Goal: Task Accomplishment & Management: Use online tool/utility

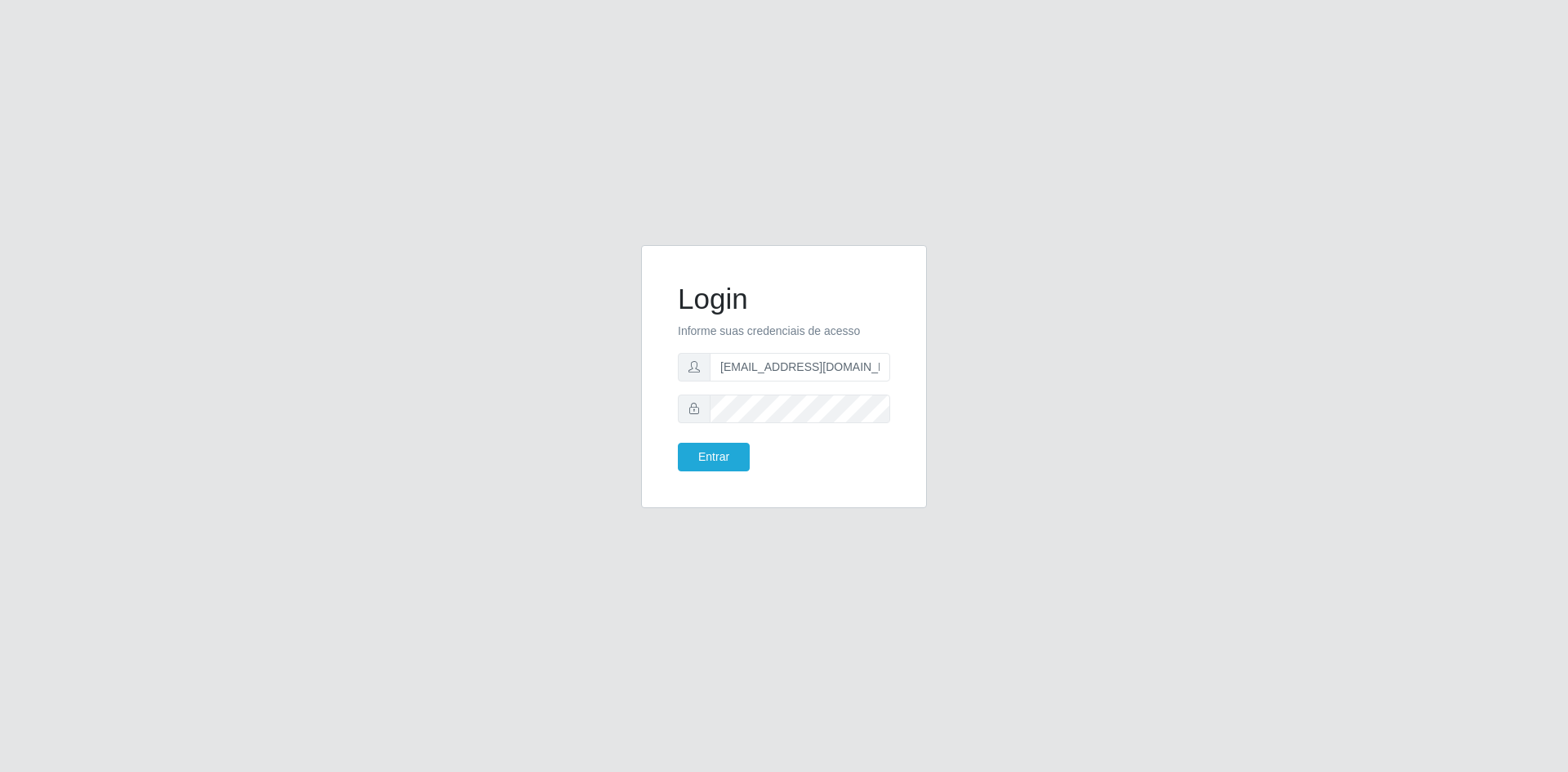
click at [727, 449] on button "Entrar" at bounding box center [714, 457] width 72 height 29
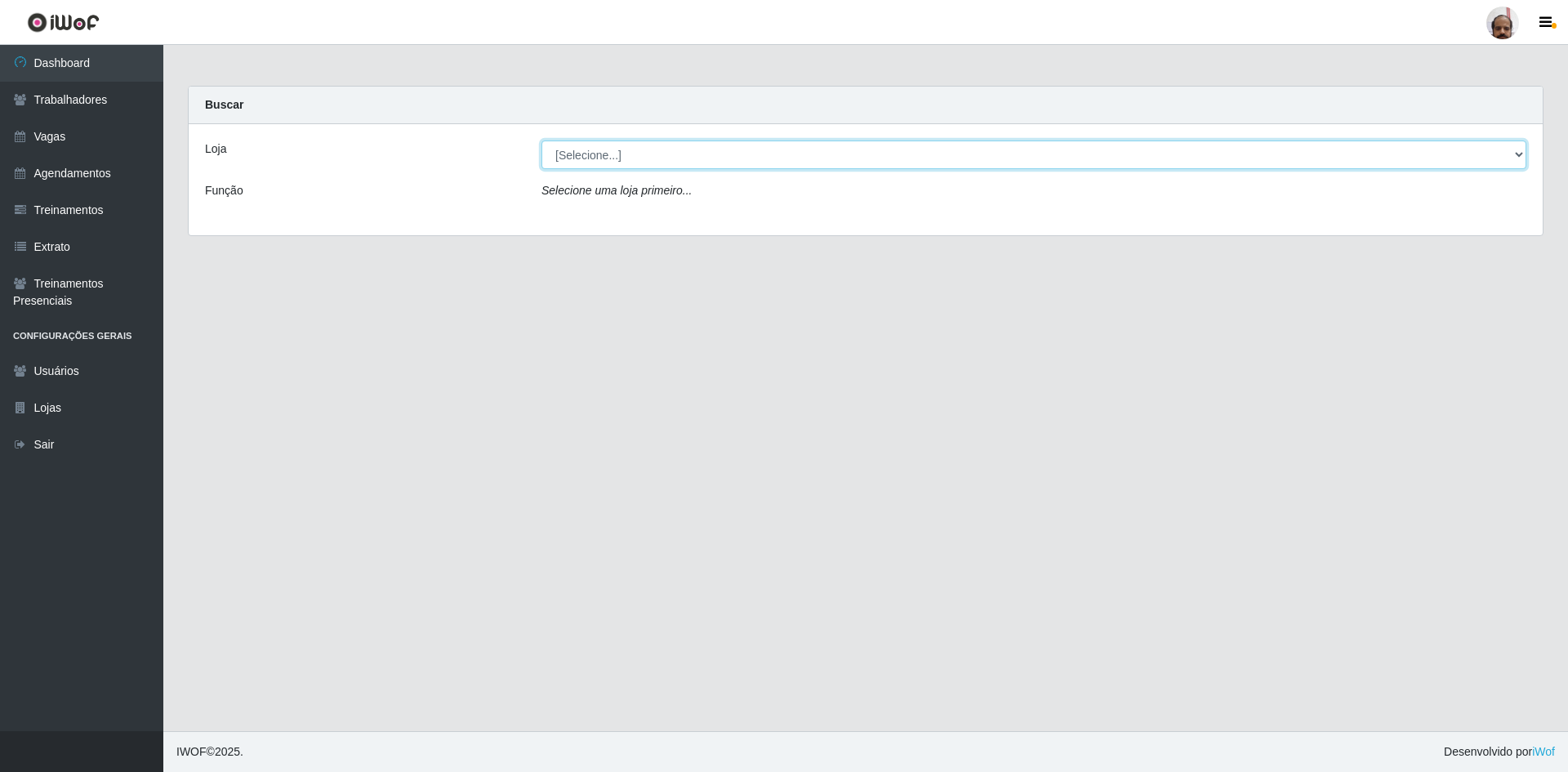
click at [786, 149] on select "[Selecione...] Mar Vermelho - Loja 05" at bounding box center [1034, 155] width 985 height 29
select select "252"
click at [541, 141] on select "[Selecione...] Mar Vermelho - Loja 05" at bounding box center [1034, 155] width 985 height 29
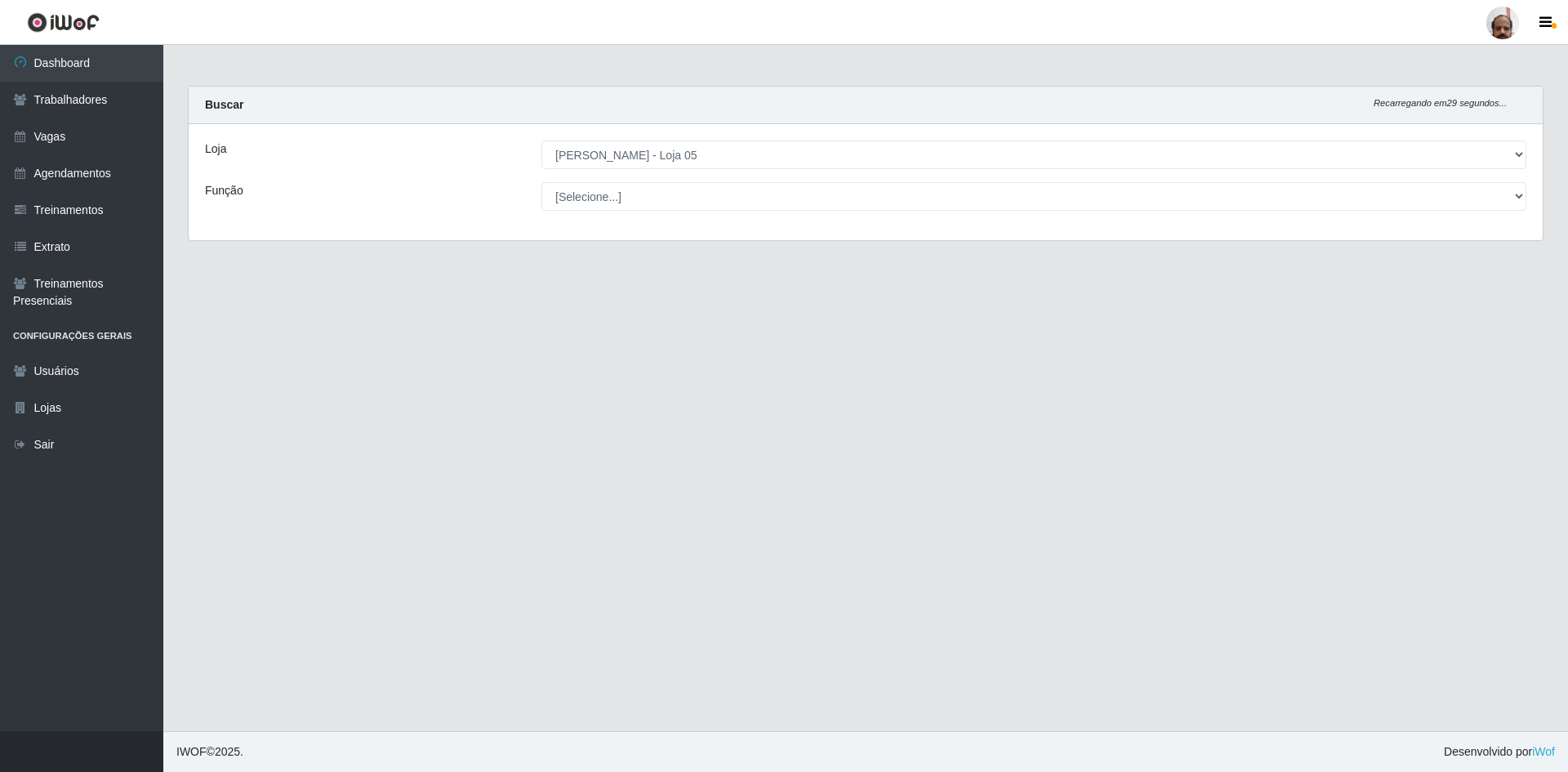
click at [685, 345] on main "Carregando... Buscar Recarregando em 29 segundos... Loja [Selecione...] Mar Ver…" at bounding box center [865, 387] width 1405 height 686
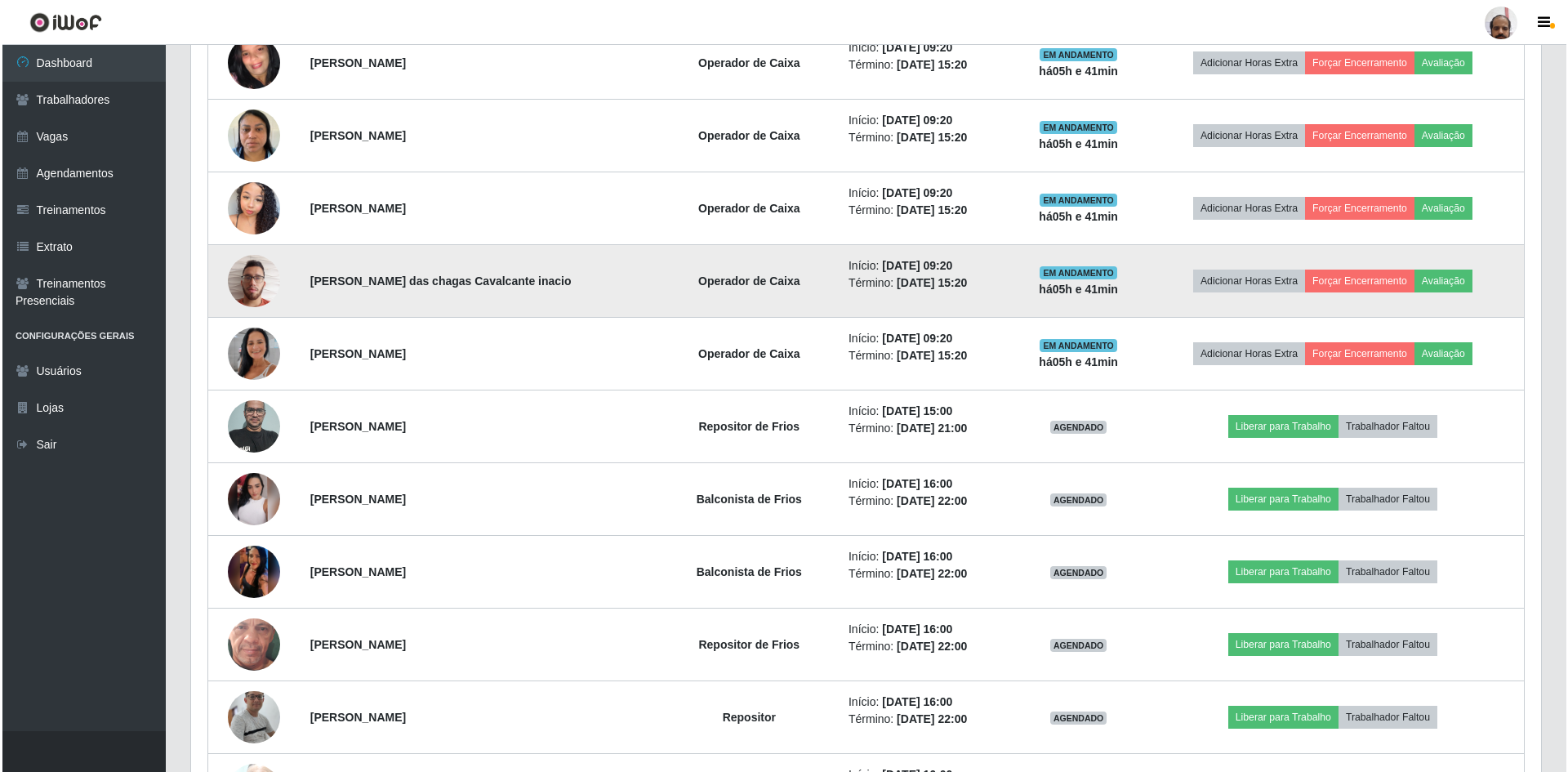
scroll to position [1063, 0]
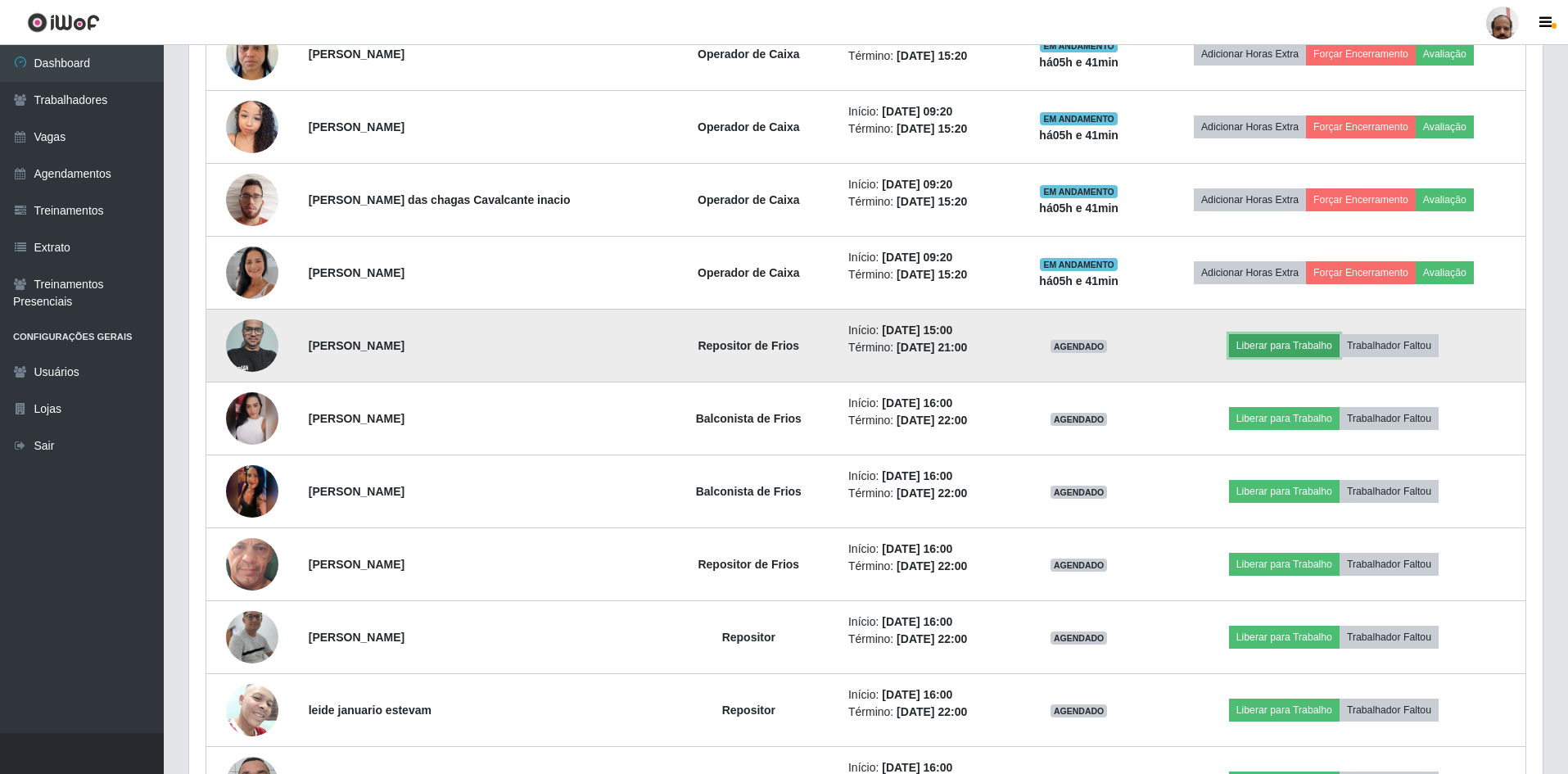
click at [1280, 346] on button "Liberar para Trabalho" at bounding box center [1284, 346] width 111 height 23
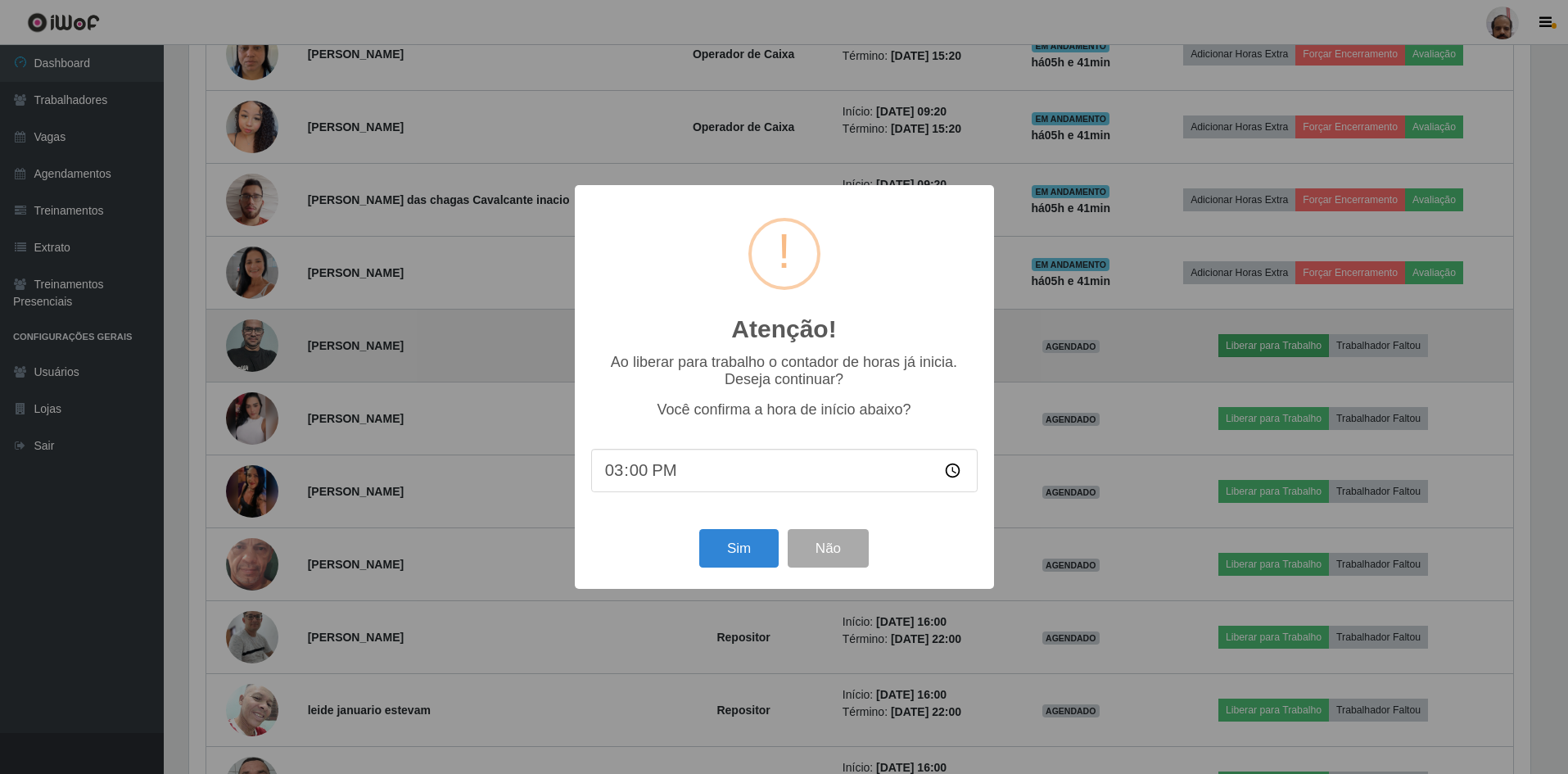
scroll to position [340, 1345]
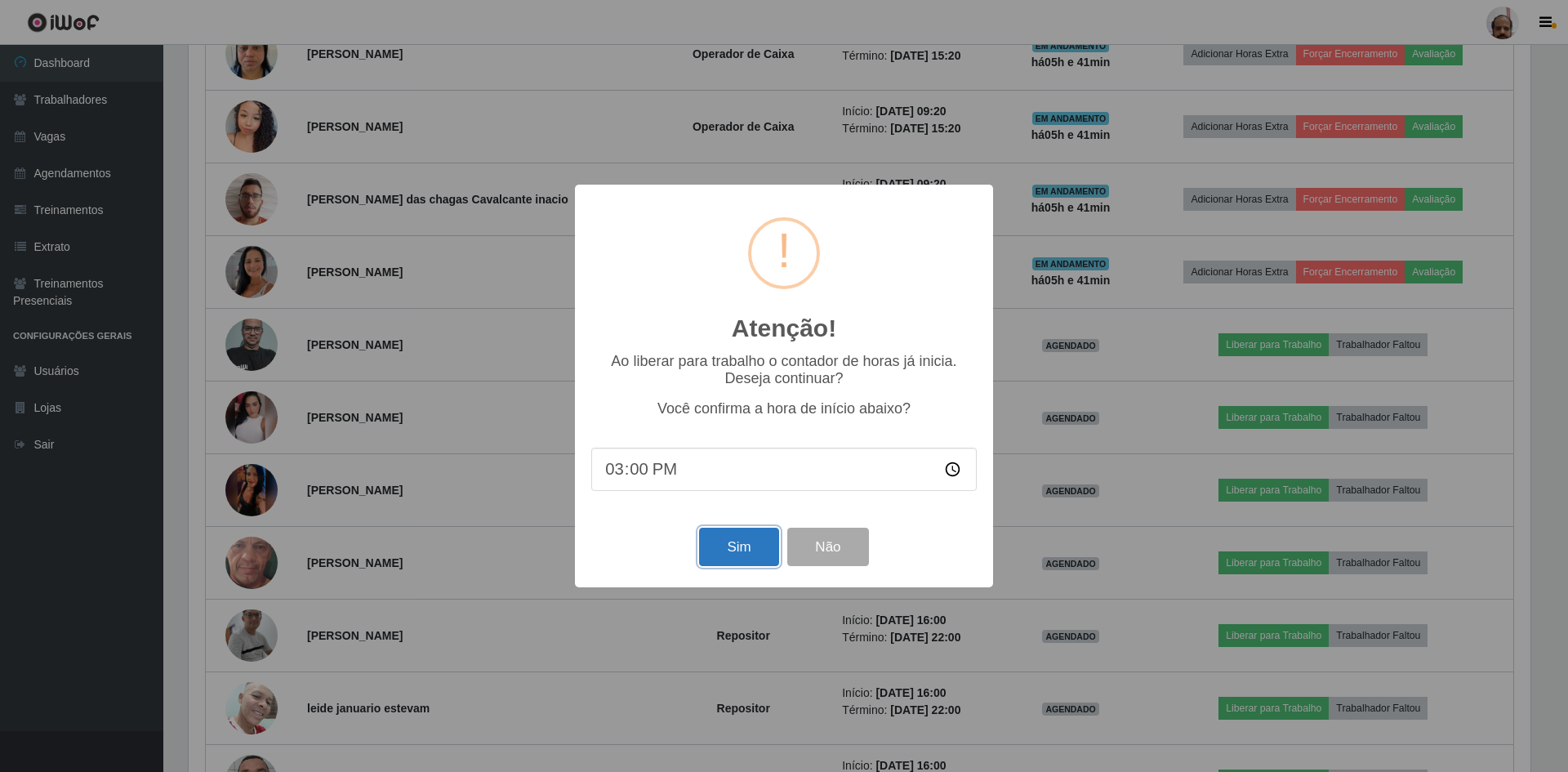
click at [731, 550] on button "Sim" at bounding box center [739, 547] width 79 height 39
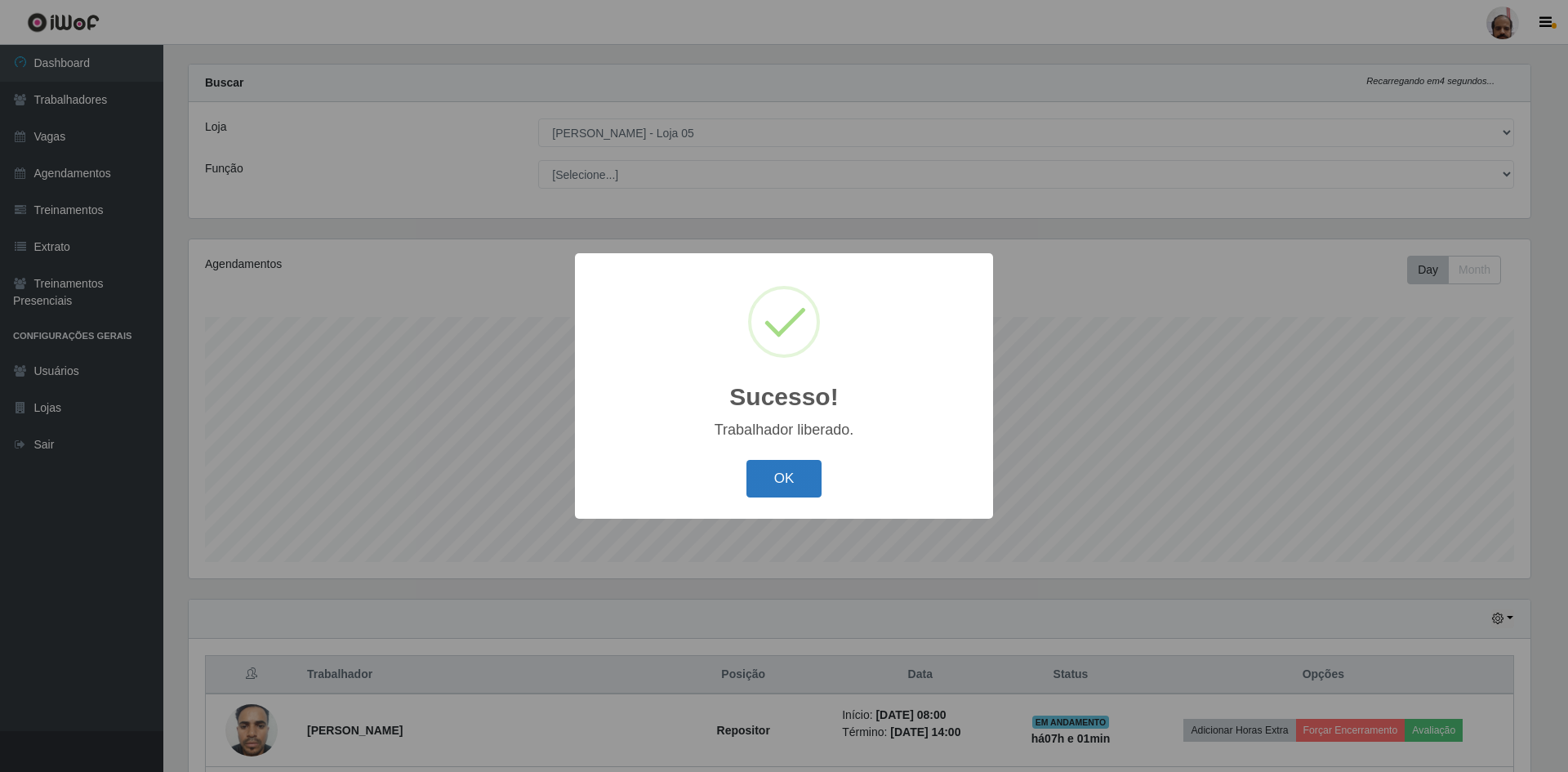
click at [800, 487] on button "OK" at bounding box center [784, 479] width 76 height 39
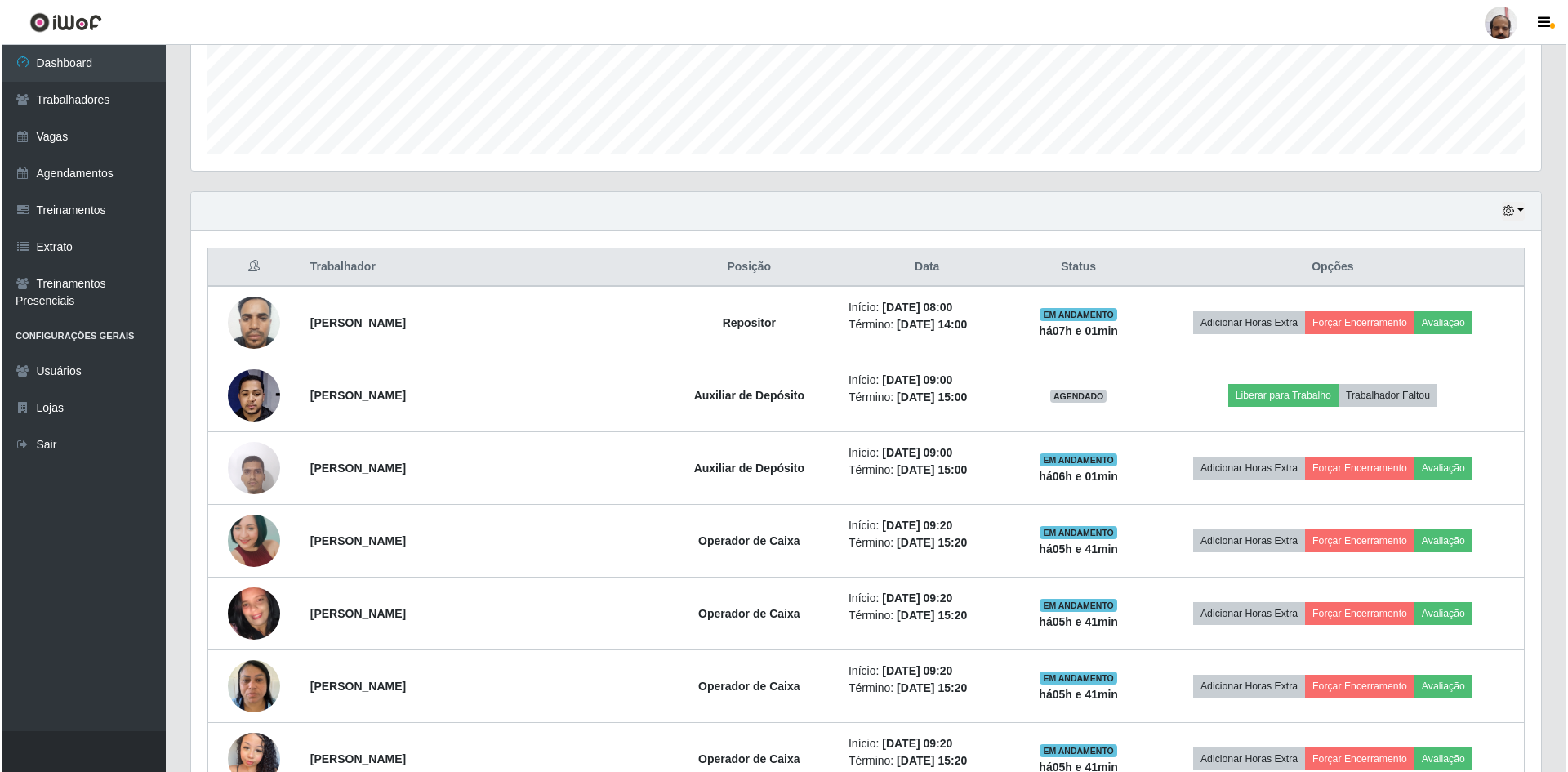
scroll to position [430, 0]
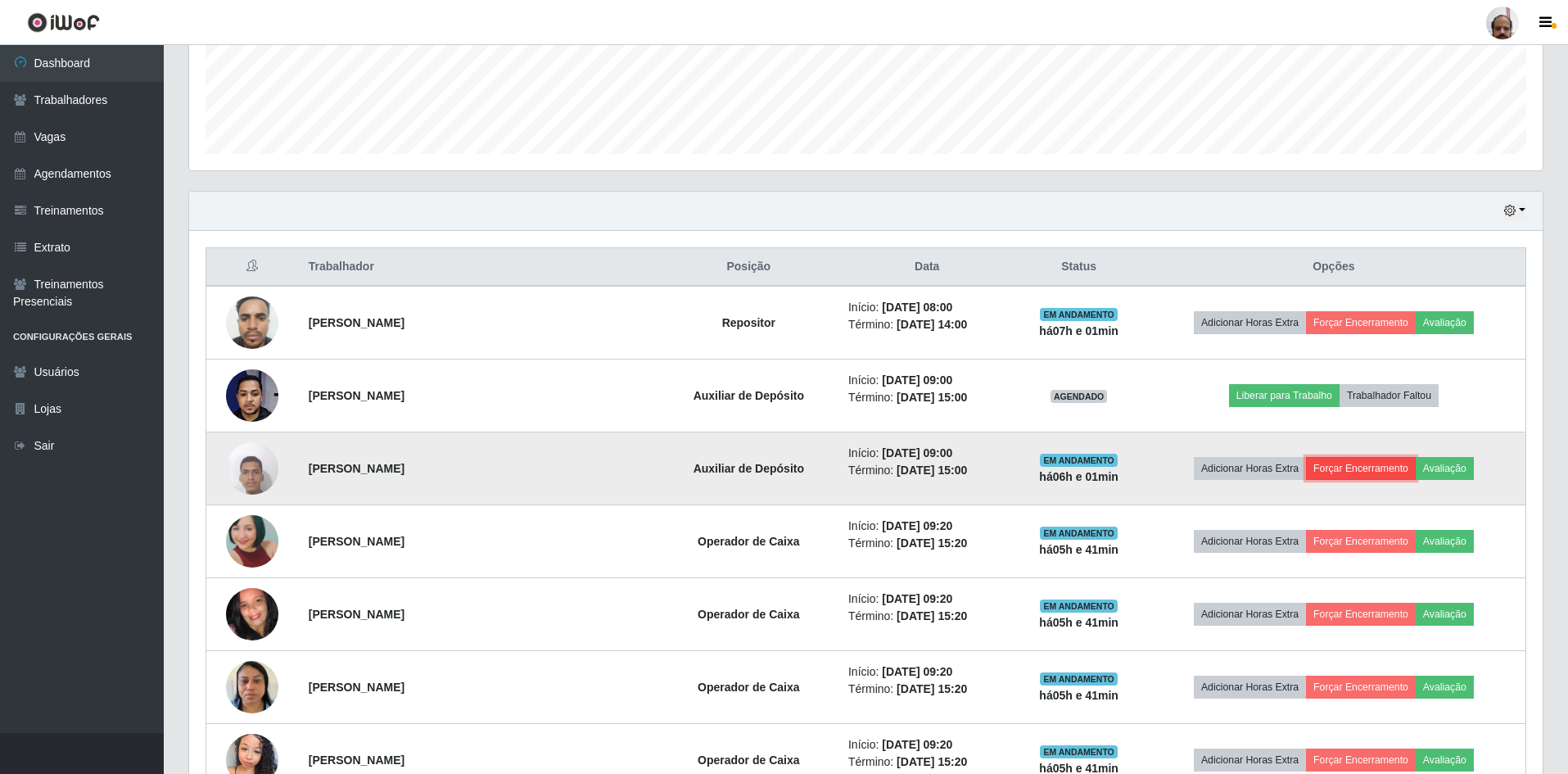
click at [1336, 466] on button "Forçar Encerramento" at bounding box center [1360, 468] width 110 height 23
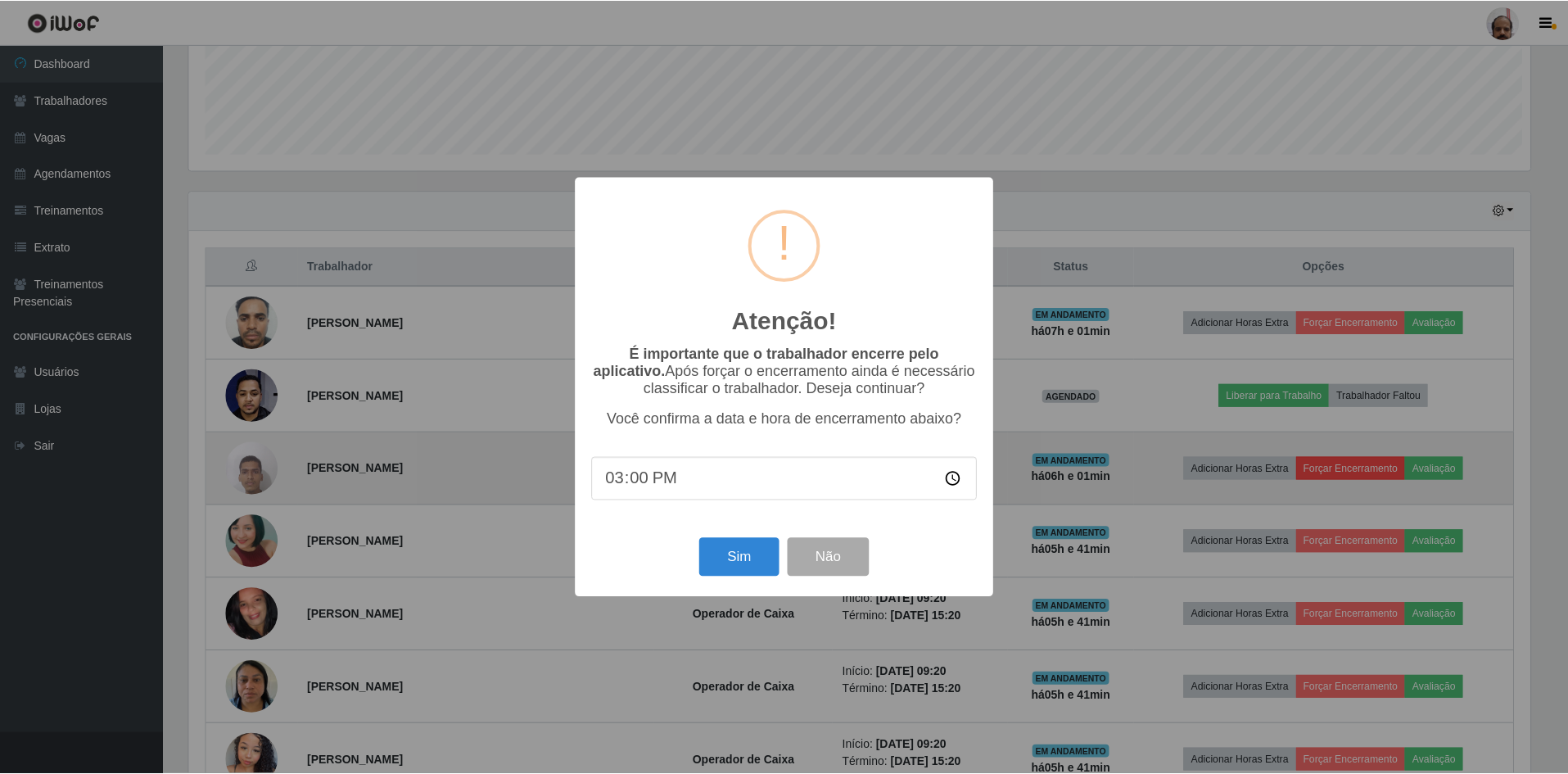
scroll to position [340, 1345]
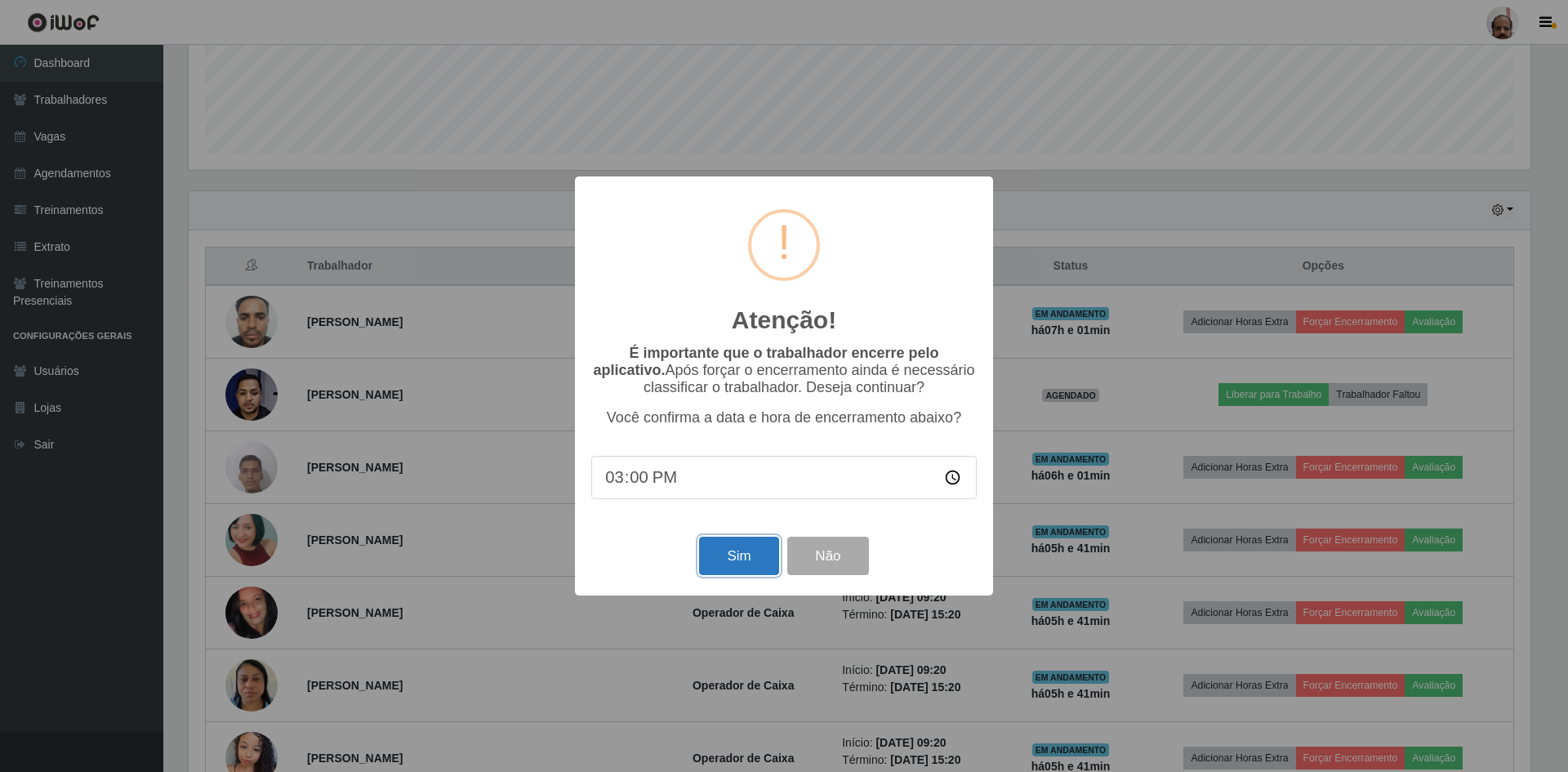
click at [725, 575] on button "Sim" at bounding box center [739, 556] width 79 height 39
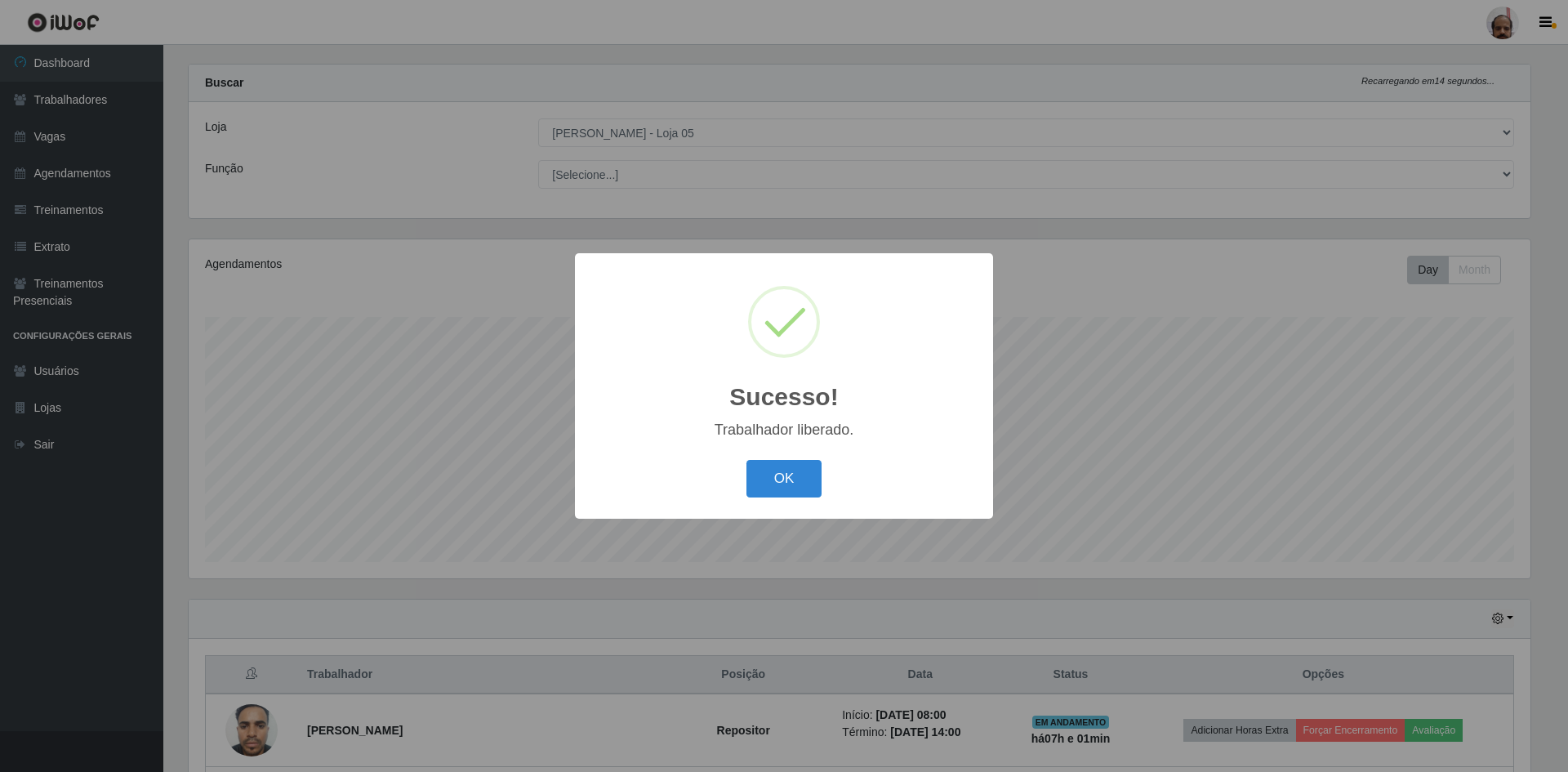
click at [739, 483] on div "OK Cancel" at bounding box center [784, 479] width 386 height 47
click at [756, 480] on button "OK" at bounding box center [784, 479] width 76 height 39
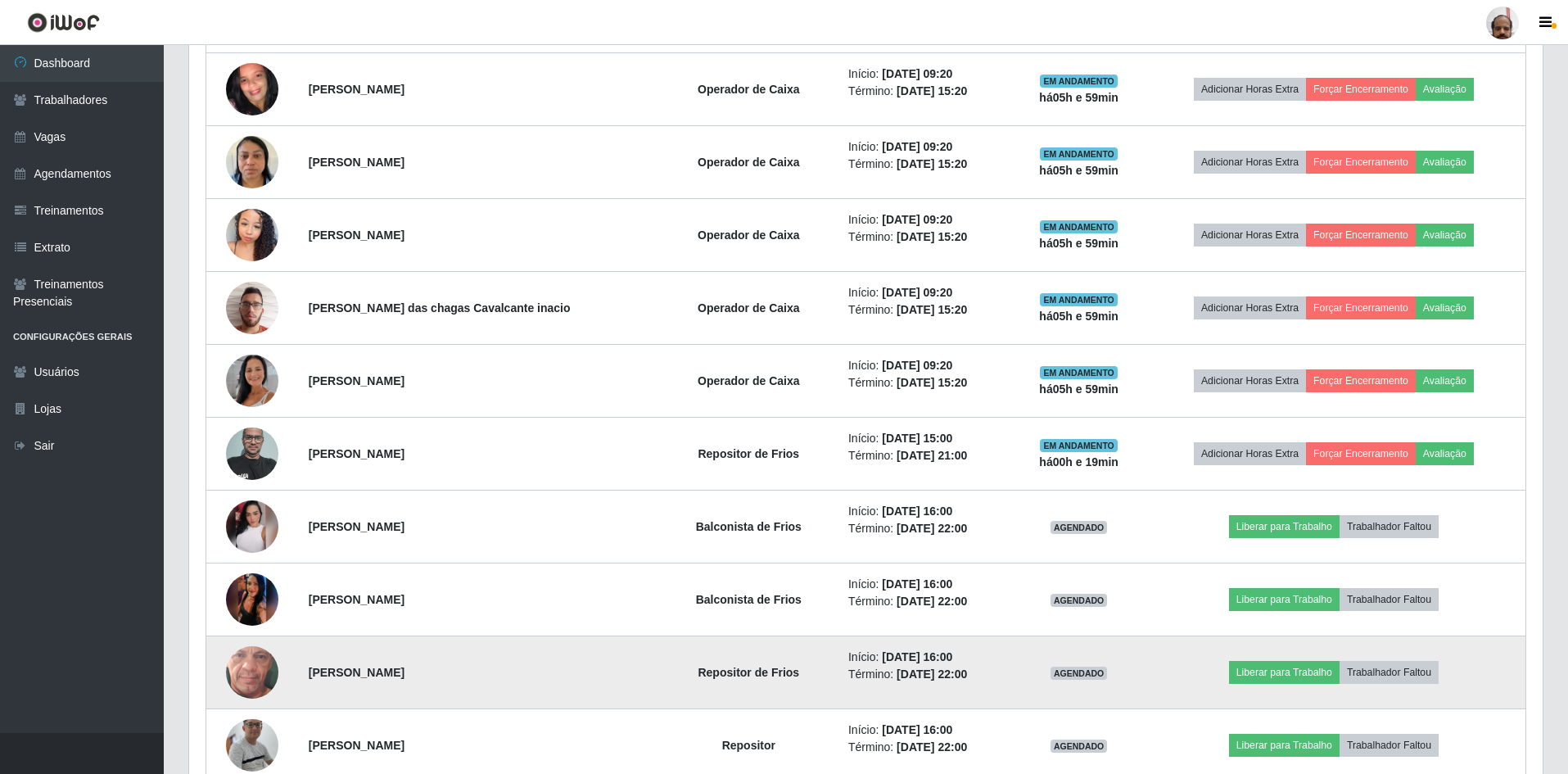
scroll to position [923, 0]
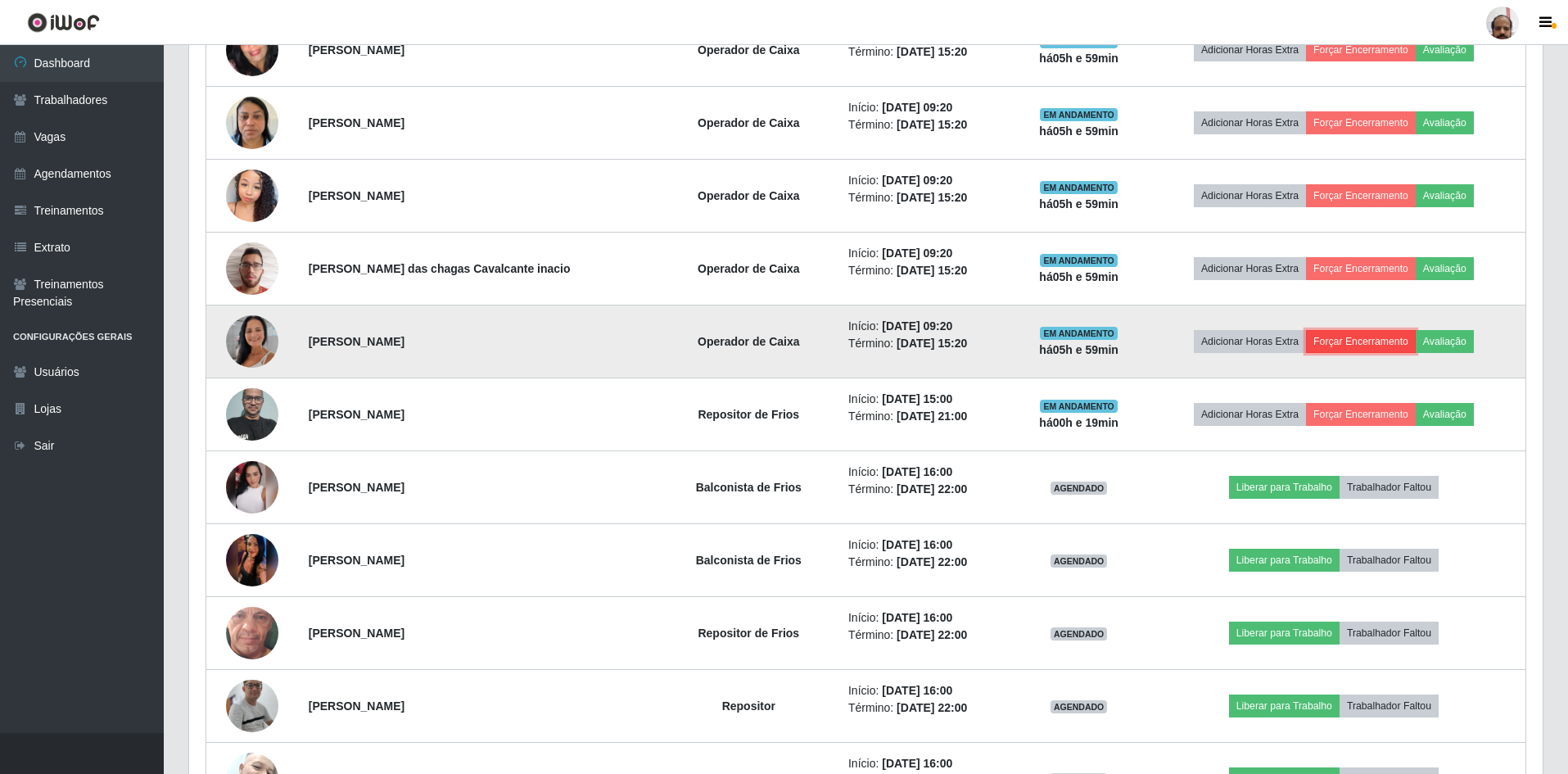
click at [1338, 343] on button "Forçar Encerramento" at bounding box center [1360, 342] width 110 height 23
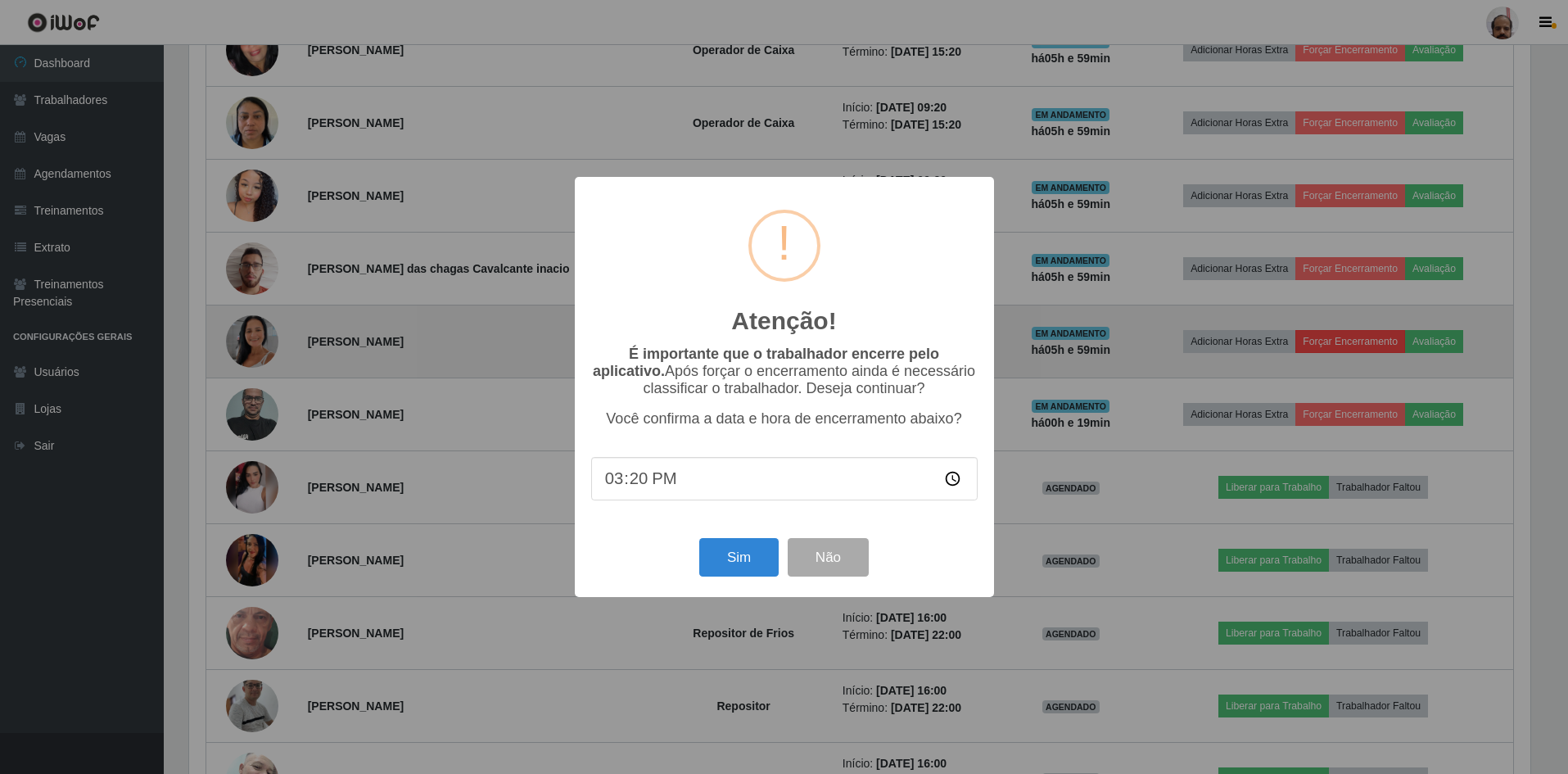
scroll to position [340, 1345]
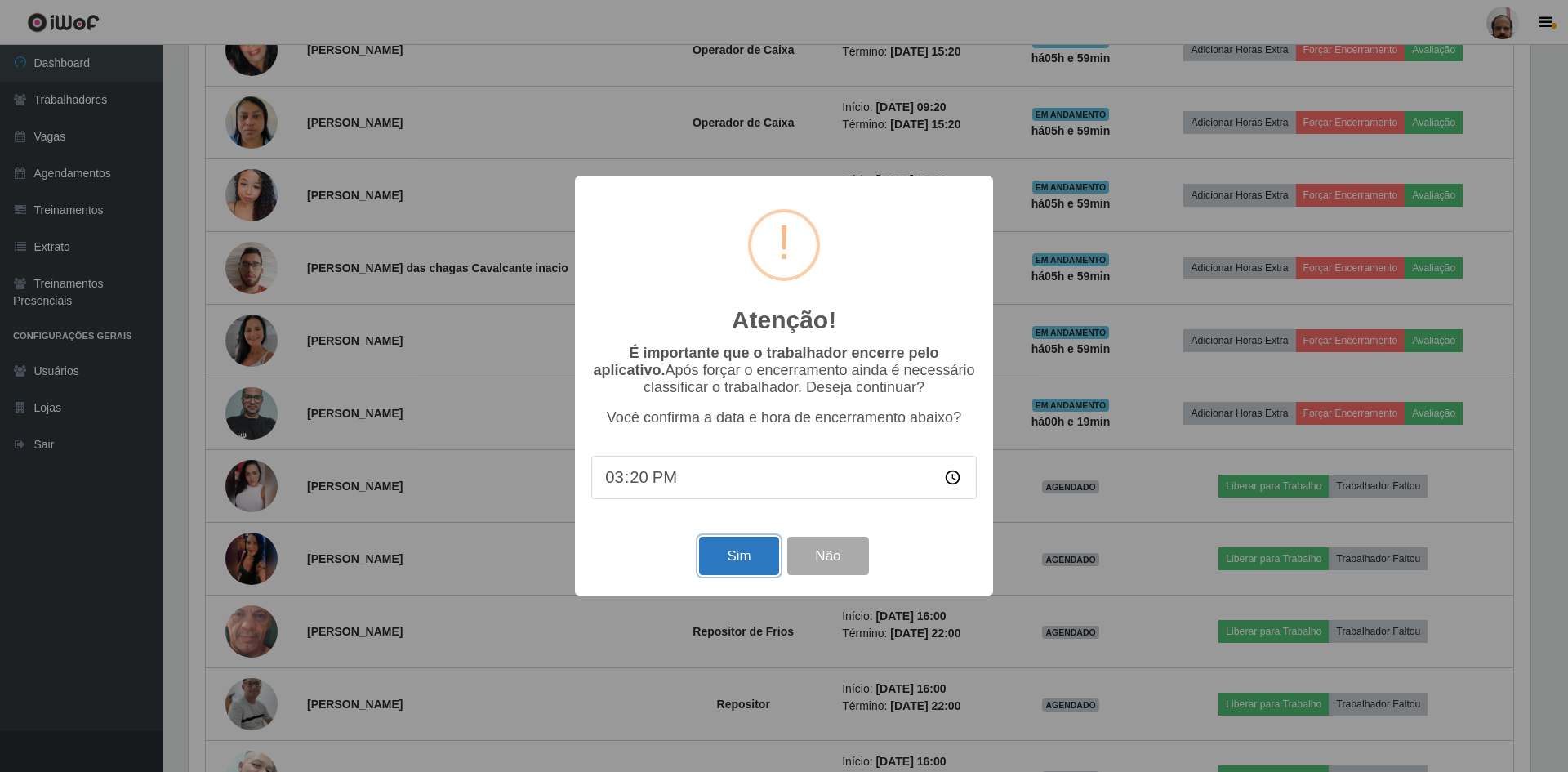
click at [731, 571] on button "Sim" at bounding box center [739, 556] width 79 height 39
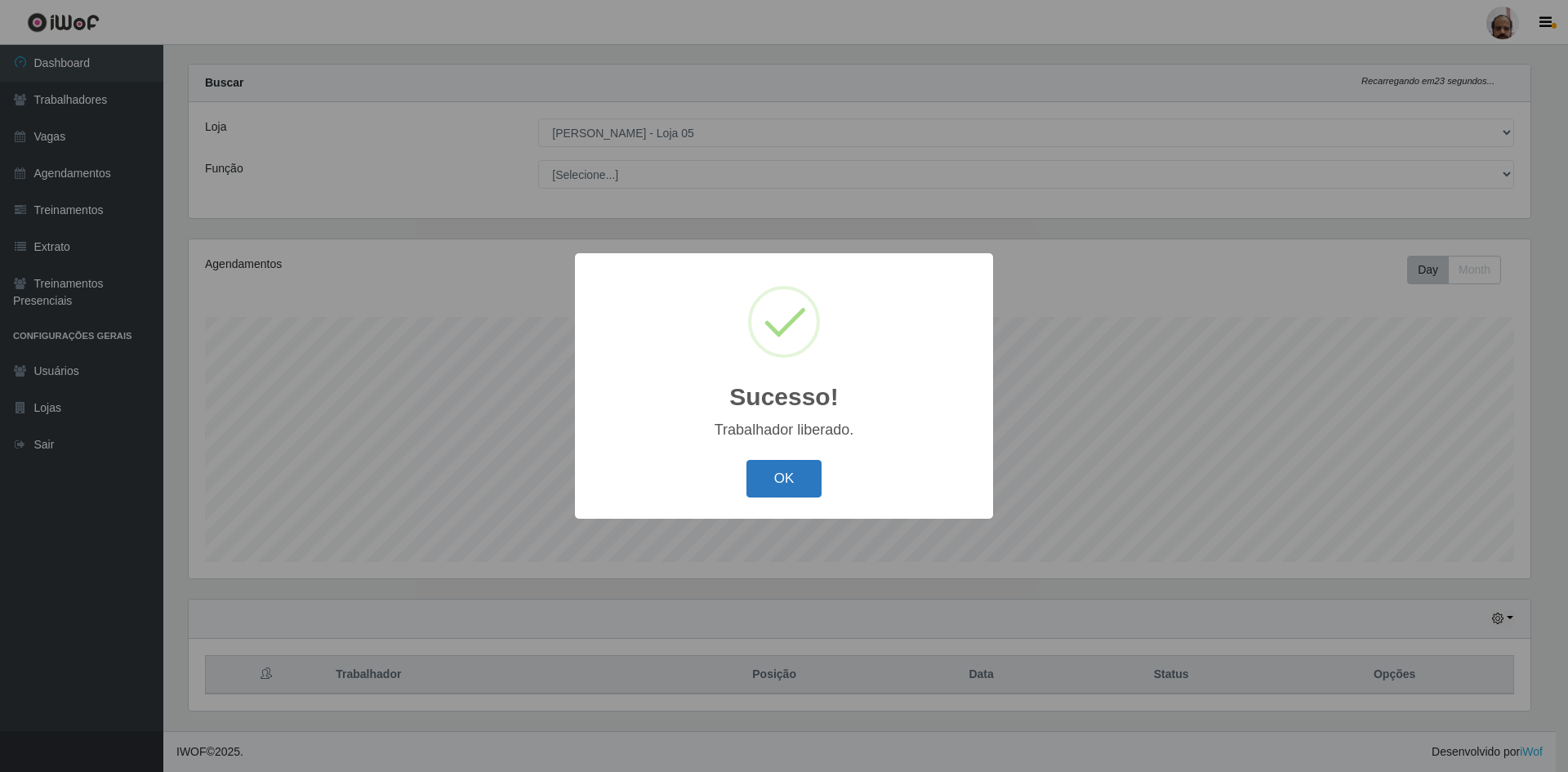
click at [795, 480] on button "OK" at bounding box center [784, 479] width 76 height 39
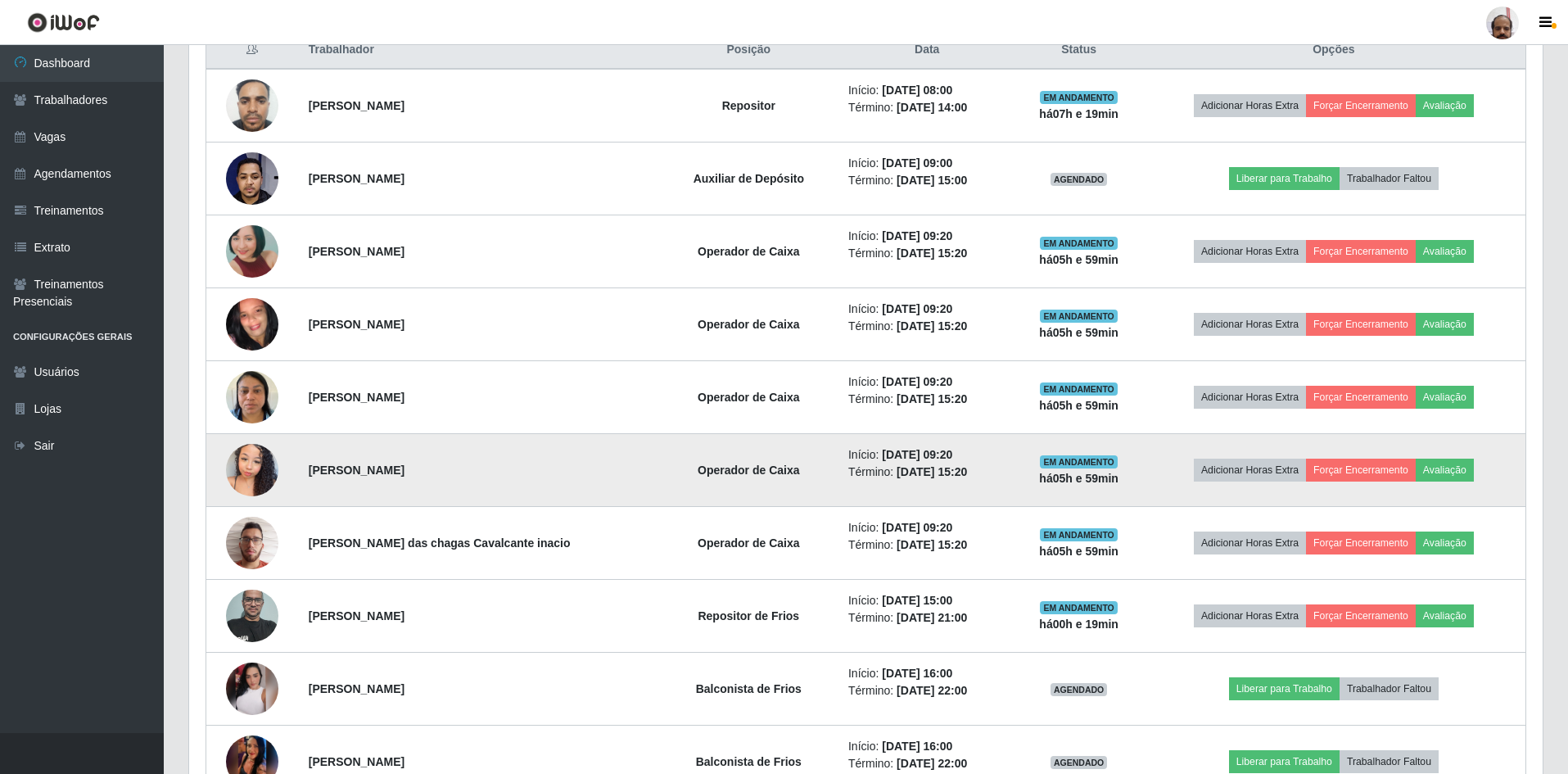
scroll to position [678, 0]
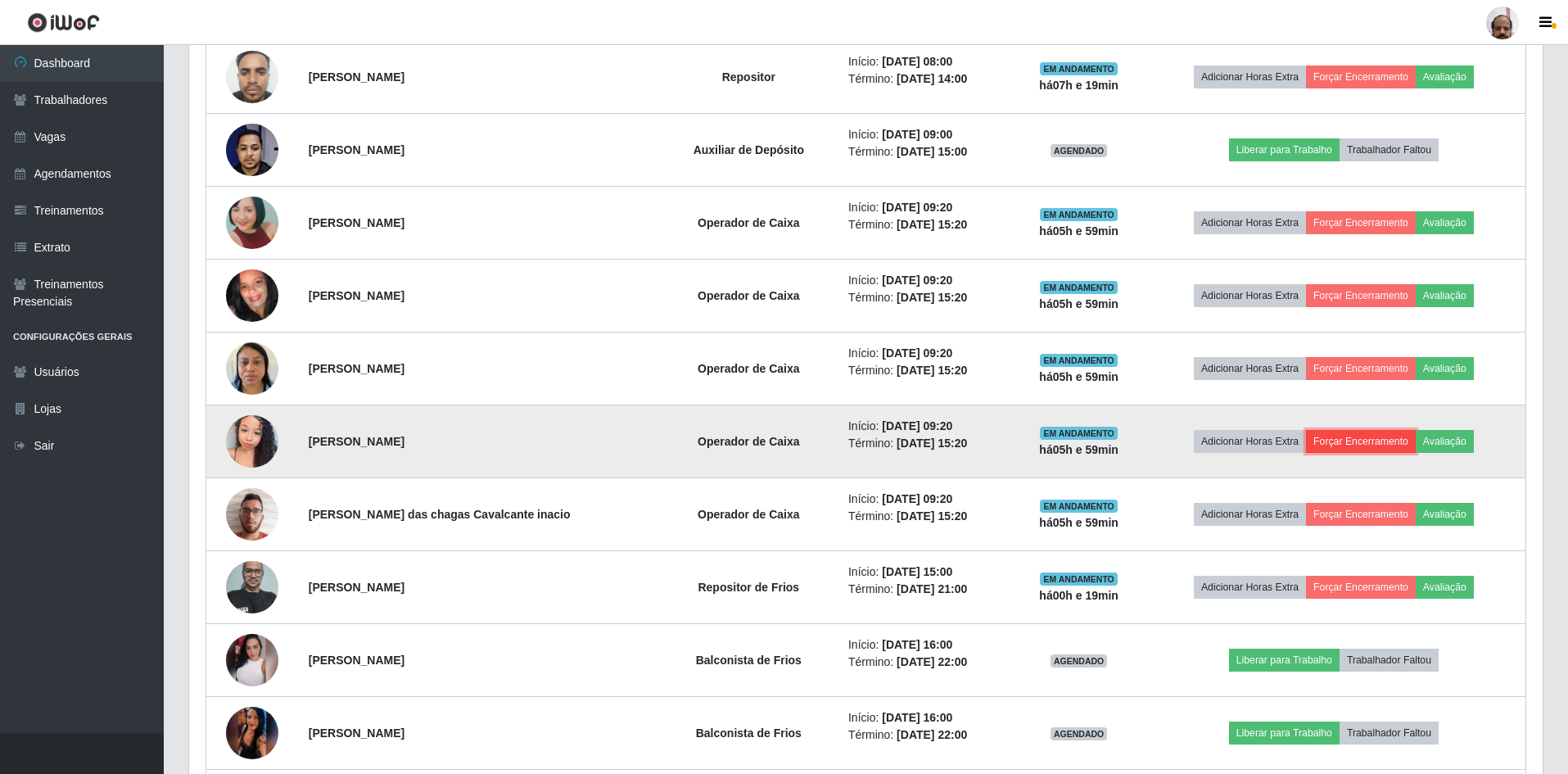
click at [1369, 437] on button "Forçar Encerramento" at bounding box center [1360, 441] width 110 height 23
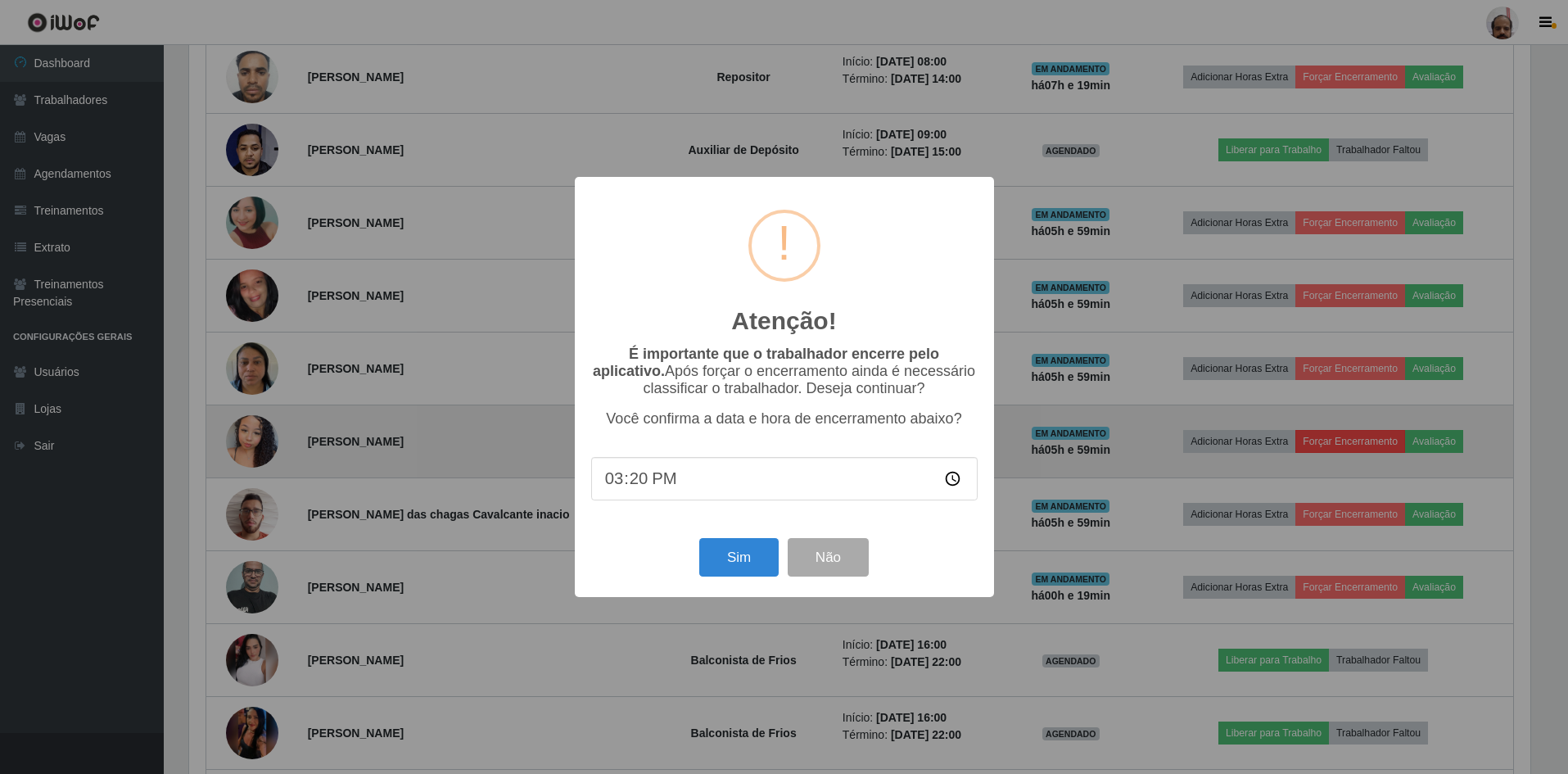
scroll to position [340, 1345]
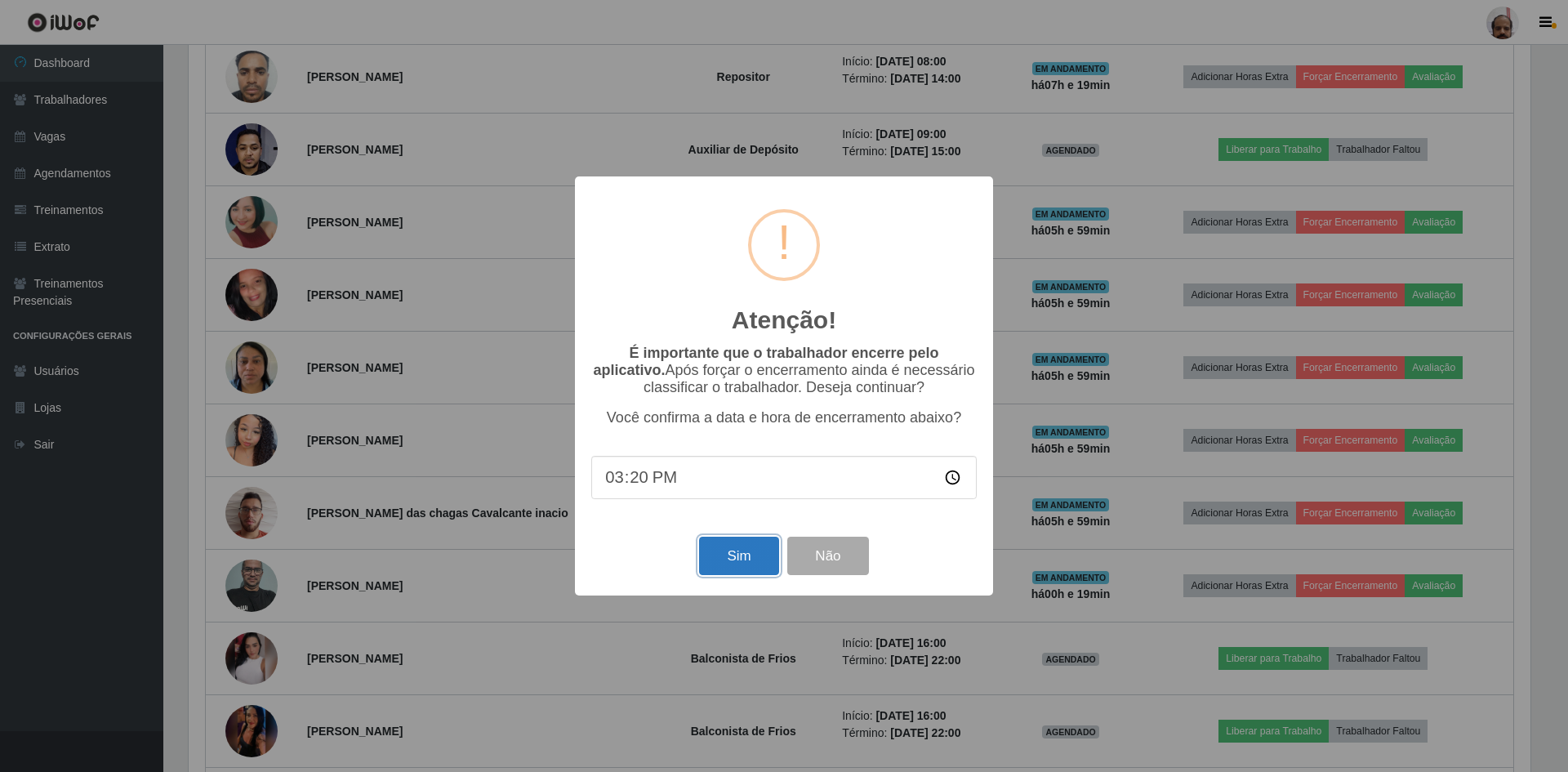
click at [741, 559] on button "Sim" at bounding box center [739, 556] width 79 height 39
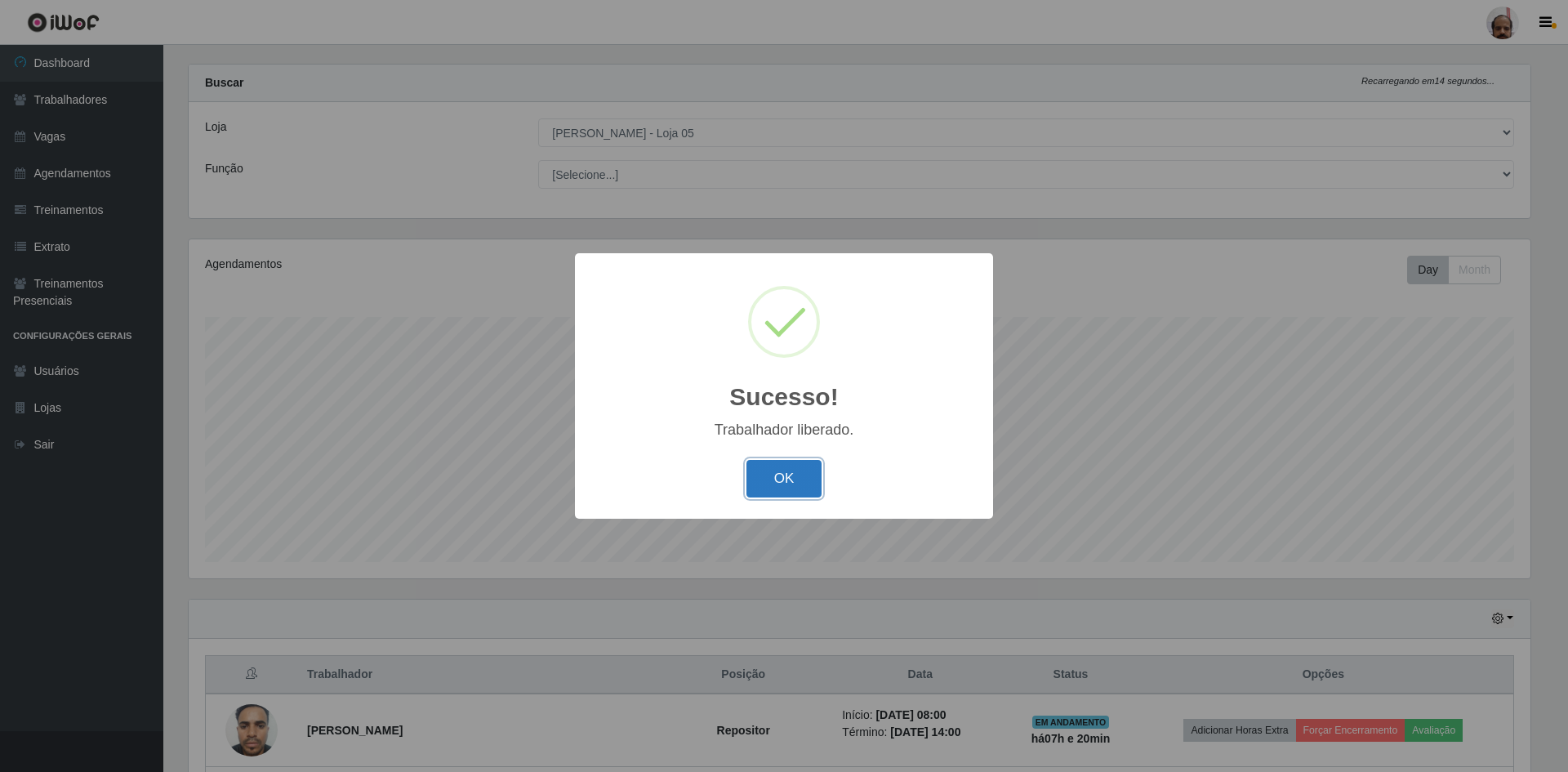
click at [781, 481] on button "OK" at bounding box center [784, 479] width 76 height 39
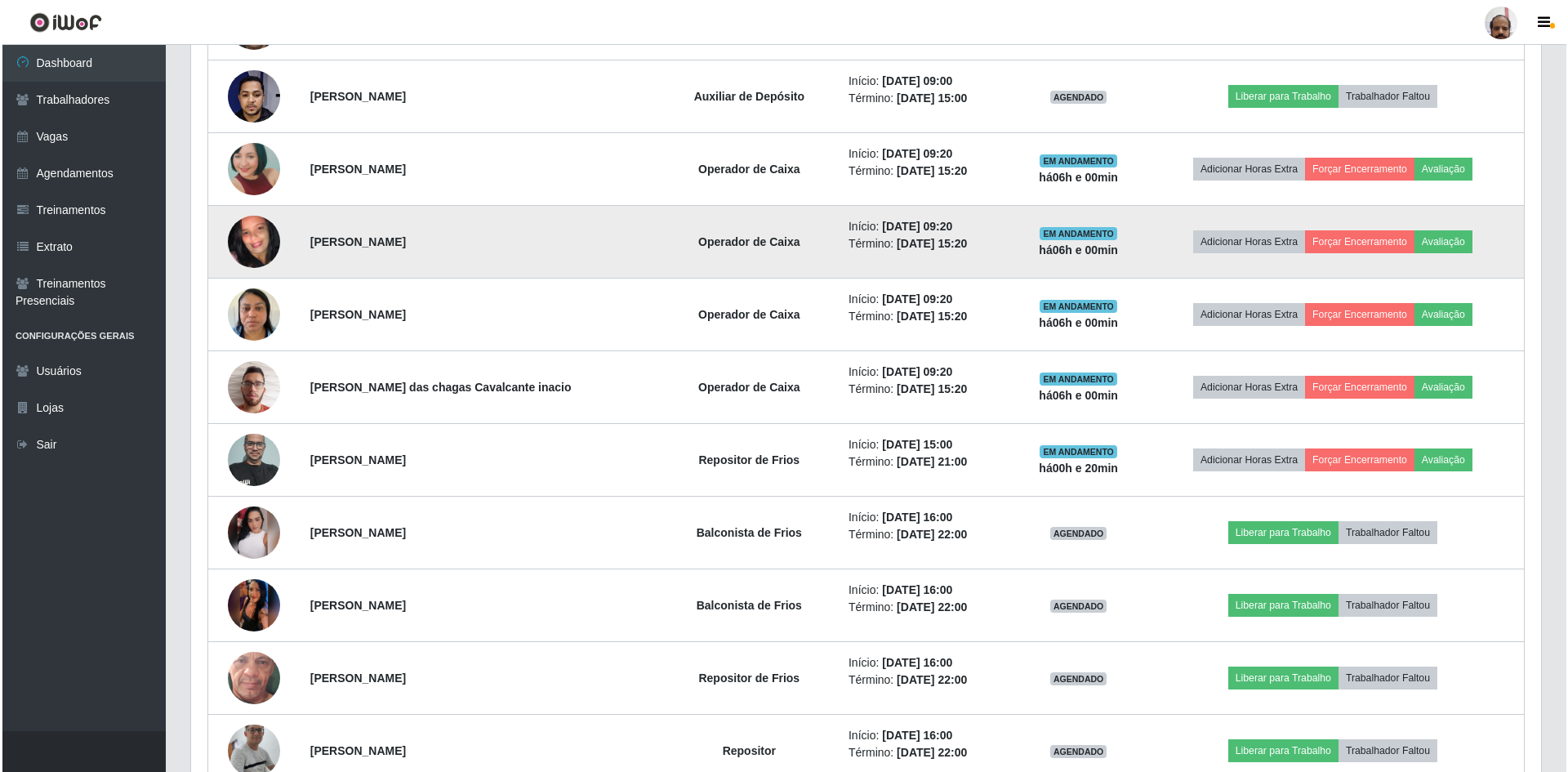
scroll to position [758, 0]
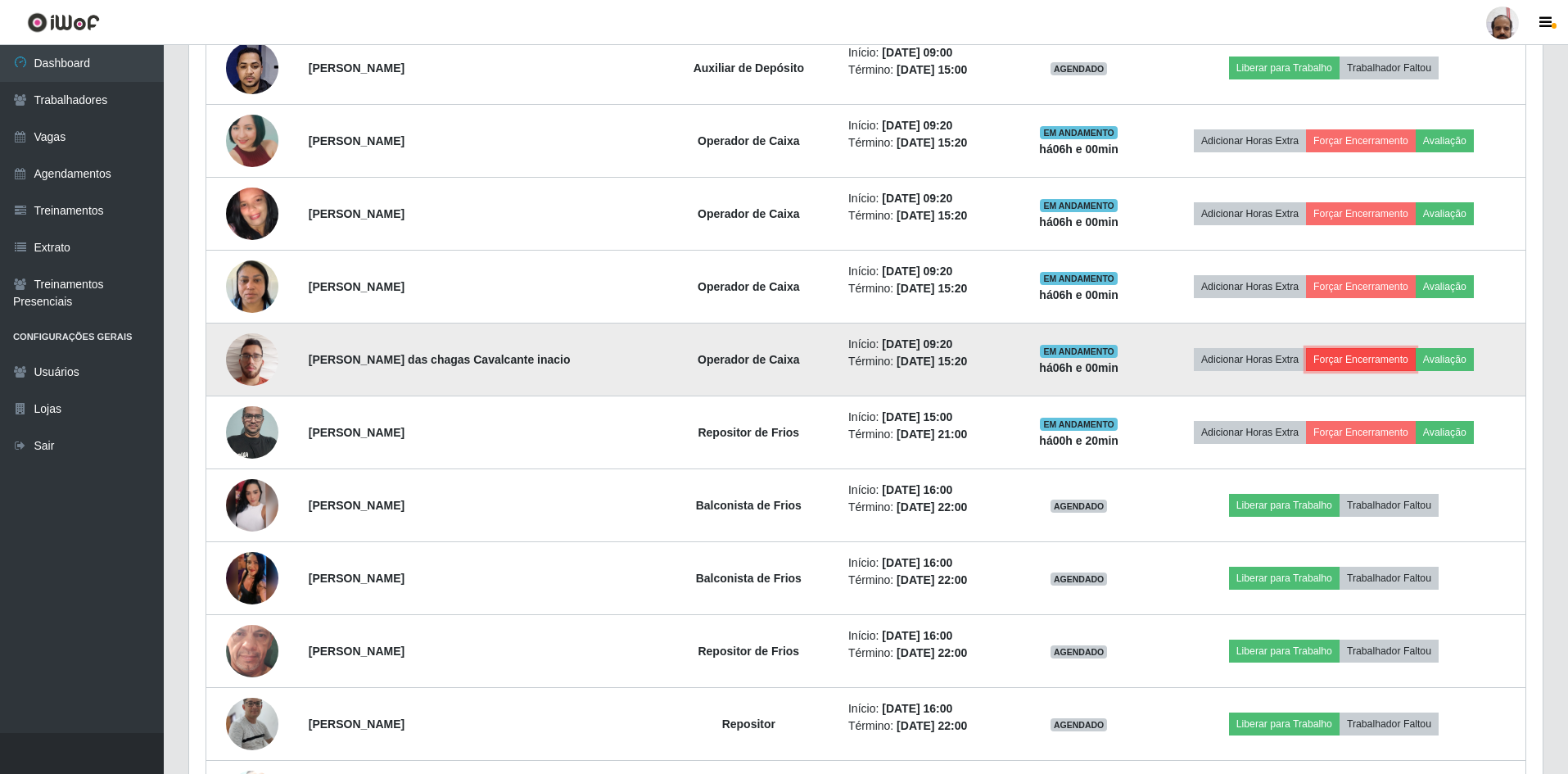
click at [1339, 364] on button "Forçar Encerramento" at bounding box center [1360, 360] width 110 height 23
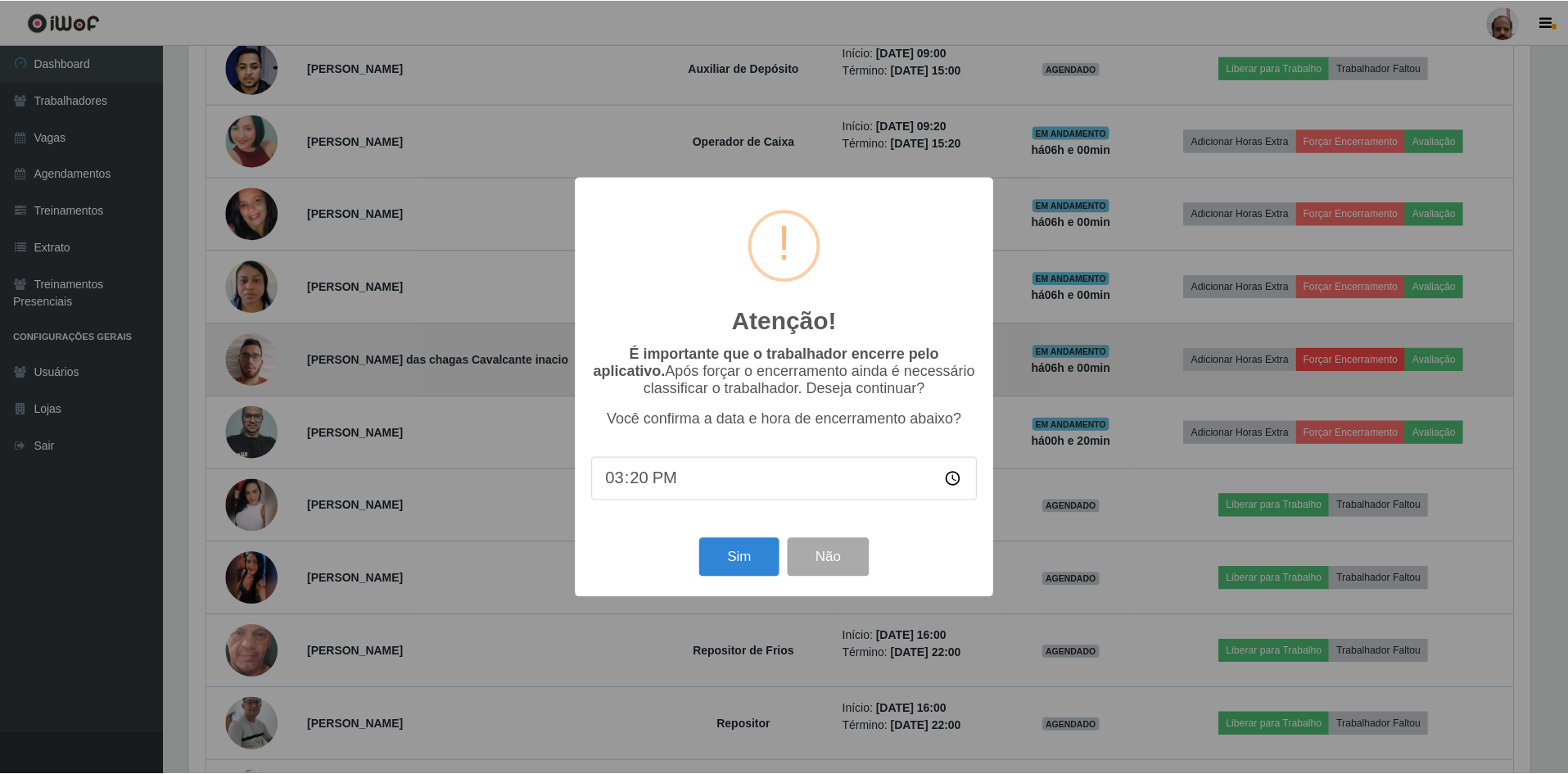
scroll to position [340, 1345]
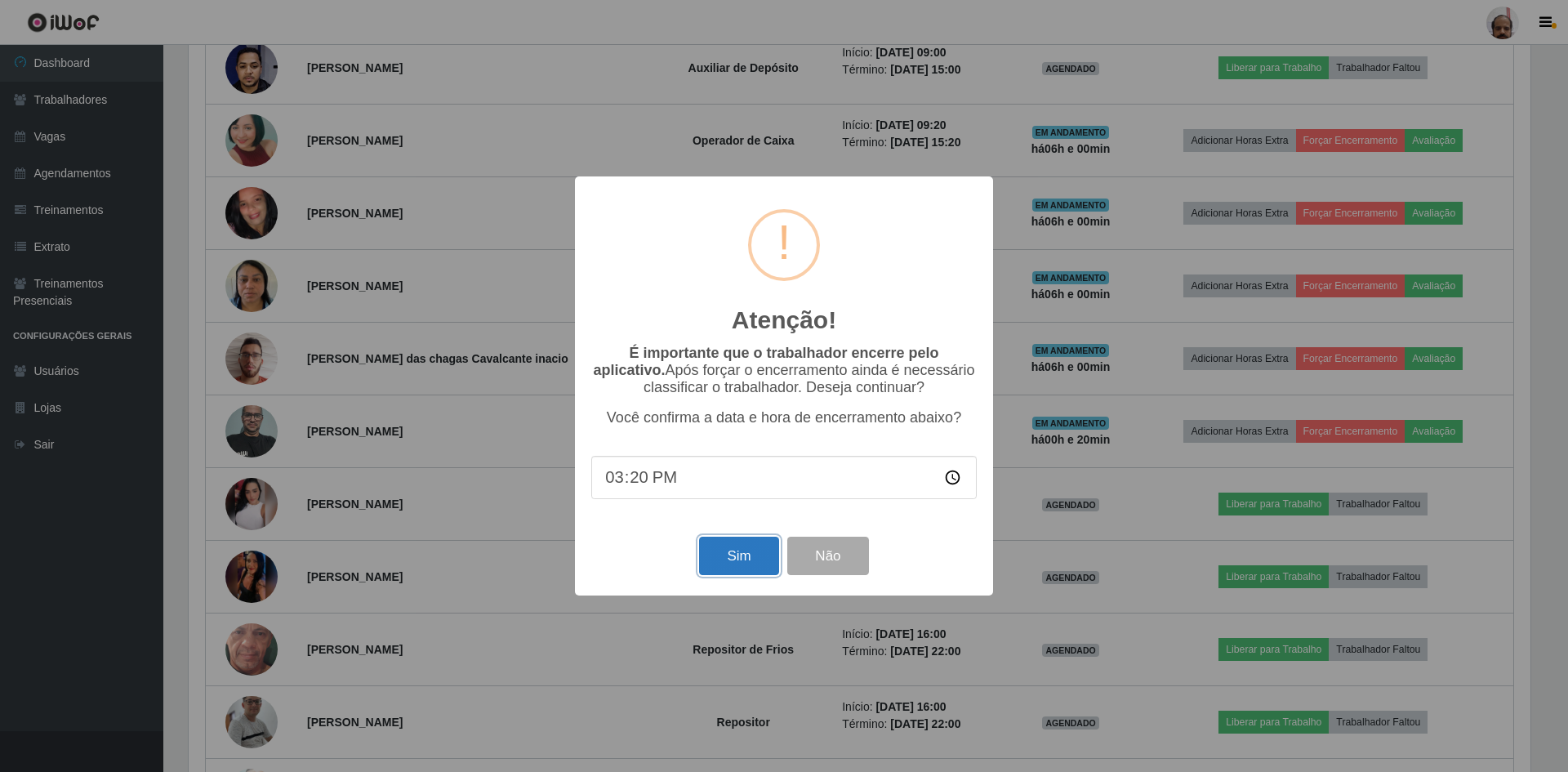
click at [723, 554] on button "Sim" at bounding box center [739, 556] width 79 height 39
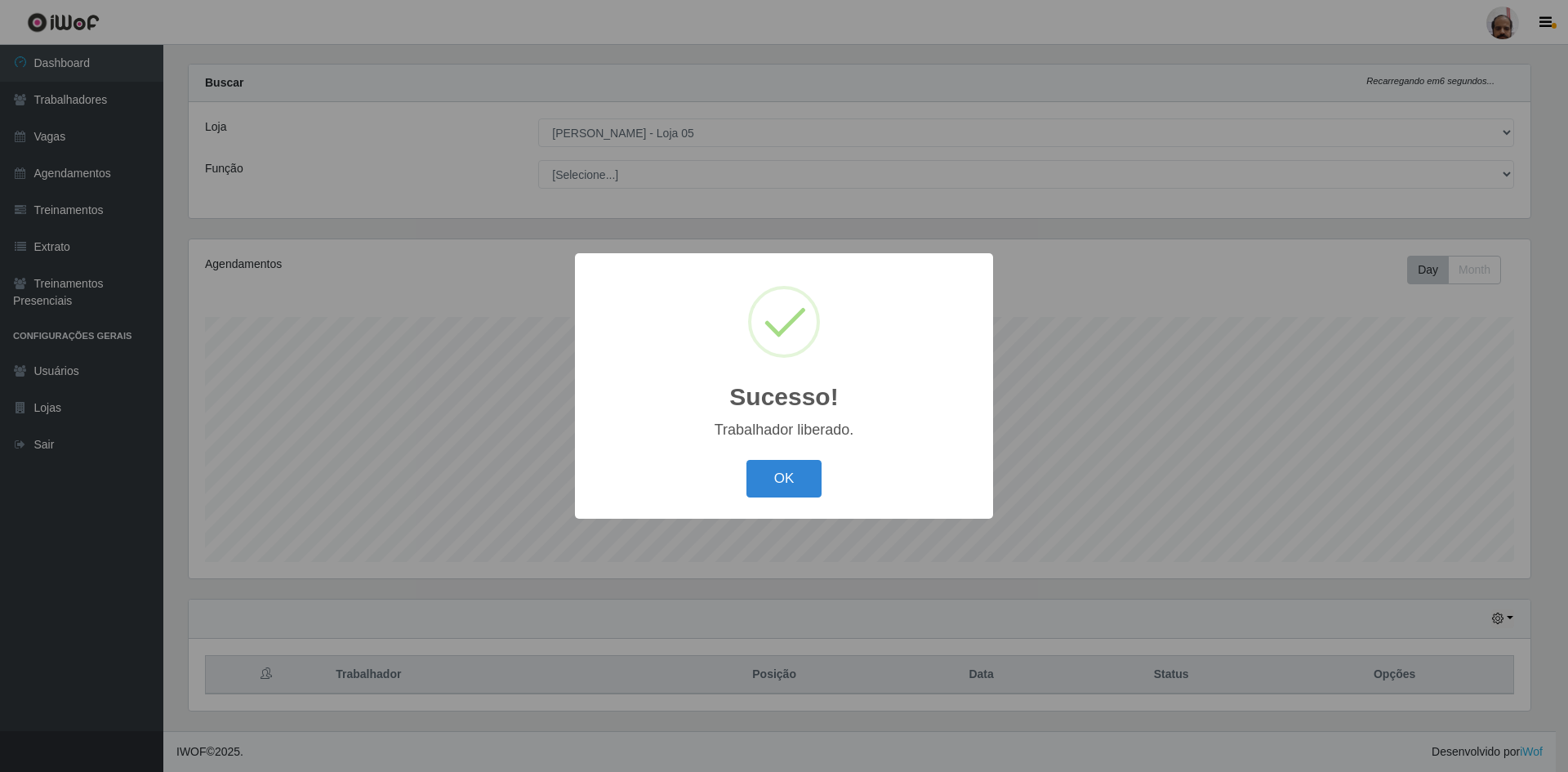
click at [761, 500] on div "OK Cancel" at bounding box center [784, 479] width 386 height 47
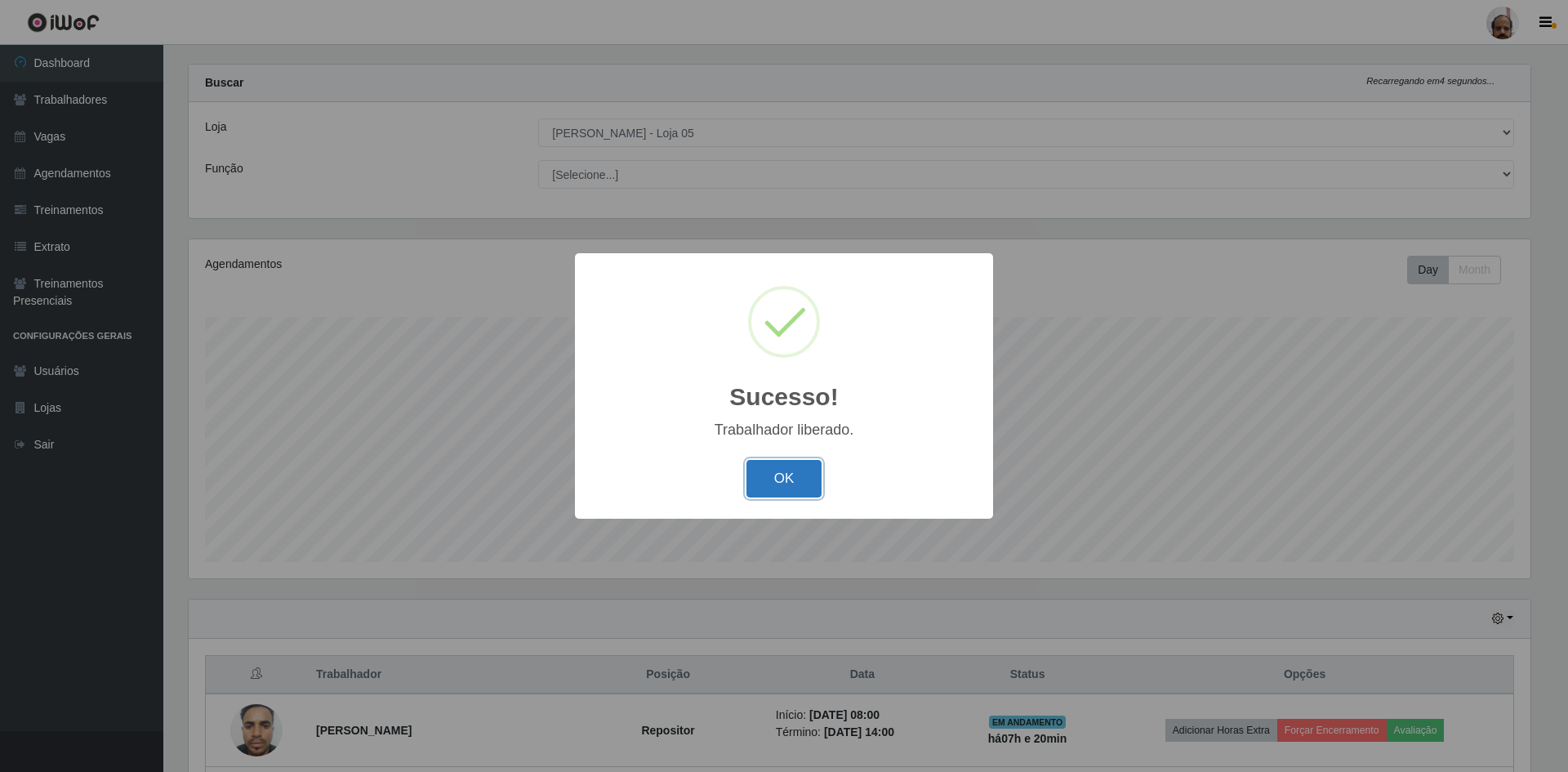
click at [782, 472] on button "OK" at bounding box center [784, 479] width 76 height 39
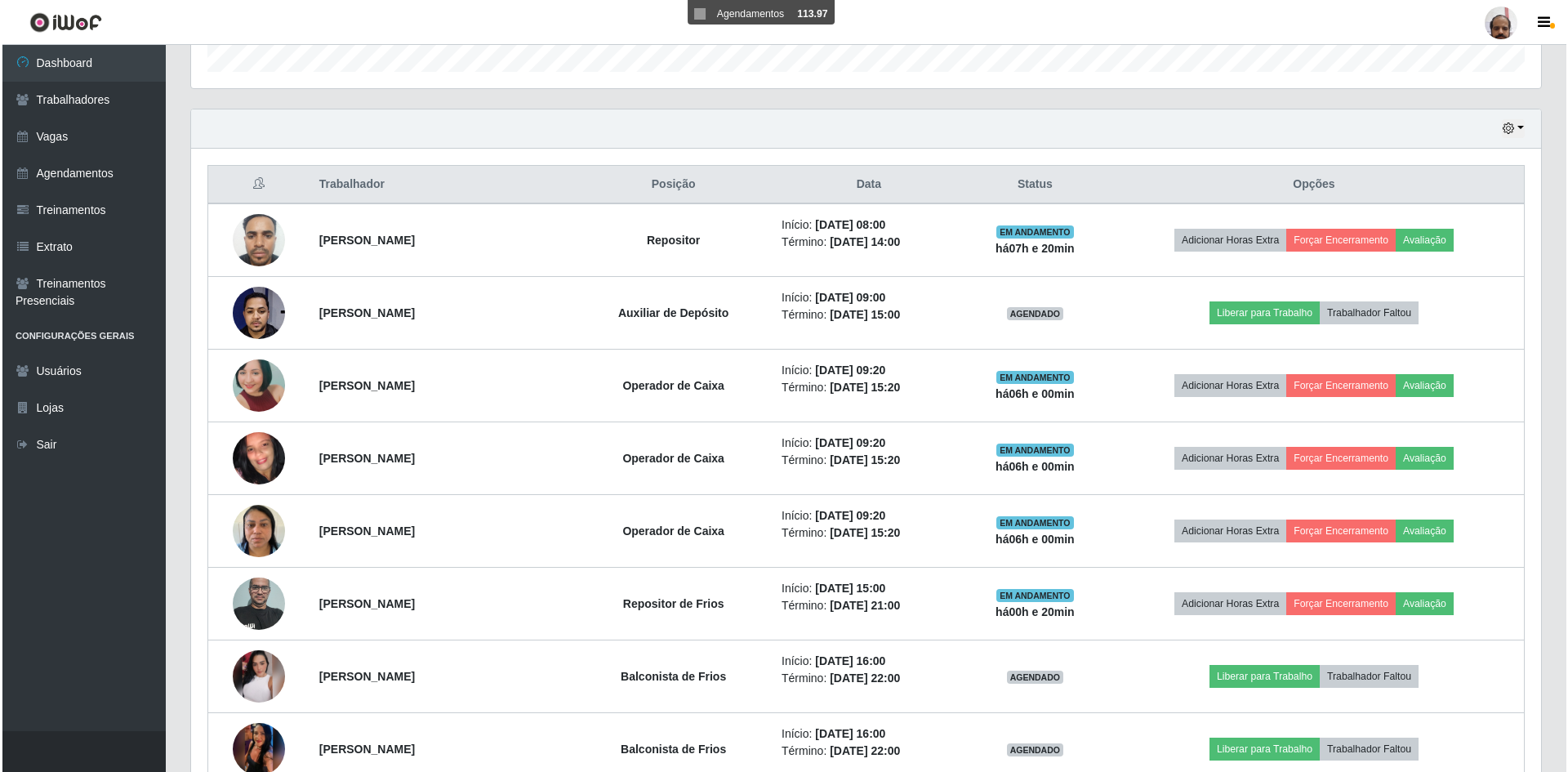
scroll to position [594, 0]
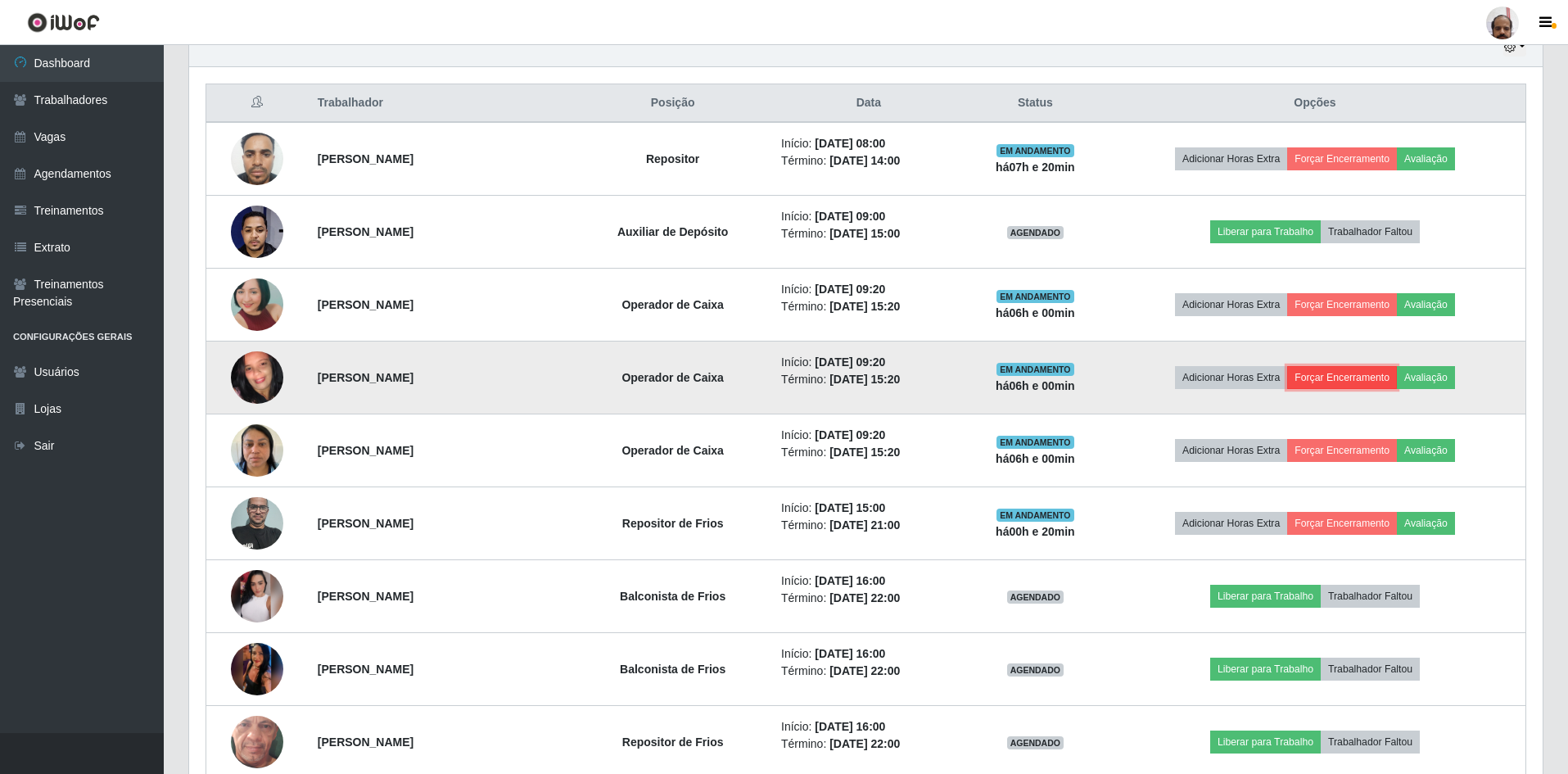
click at [1328, 377] on button "Forçar Encerramento" at bounding box center [1342, 378] width 110 height 23
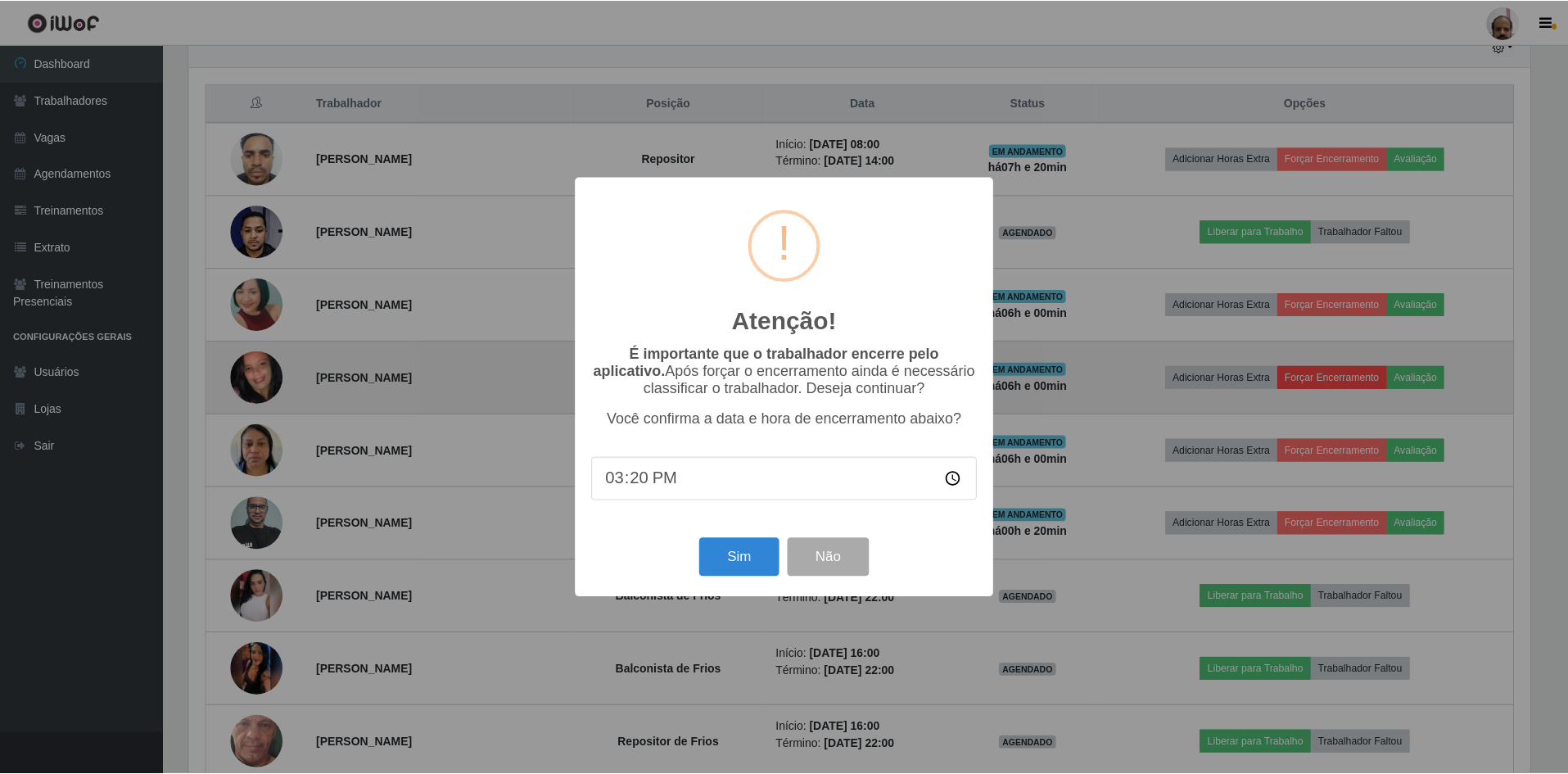
scroll to position [340, 1345]
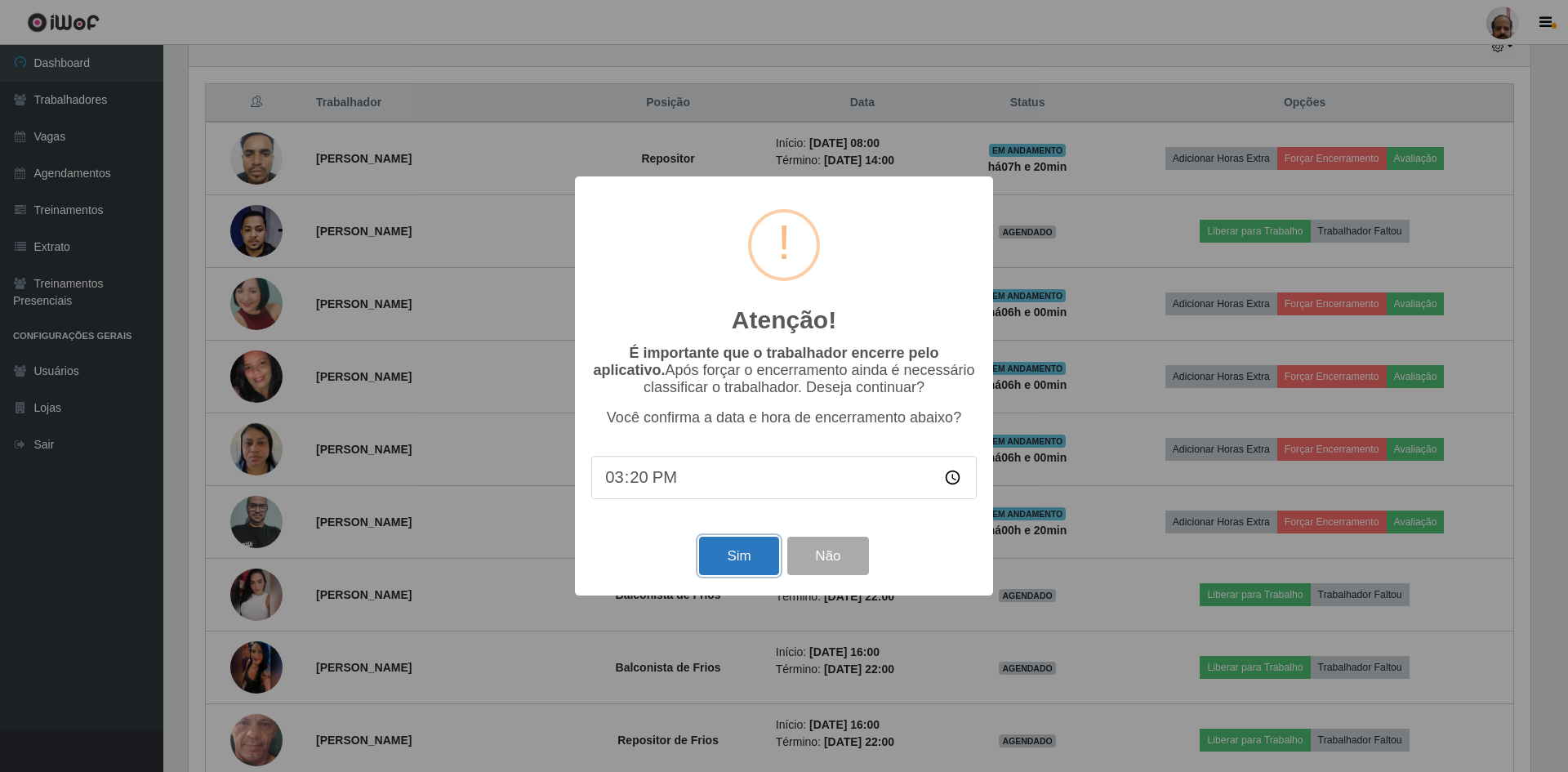
click at [737, 563] on button "Sim" at bounding box center [739, 556] width 79 height 39
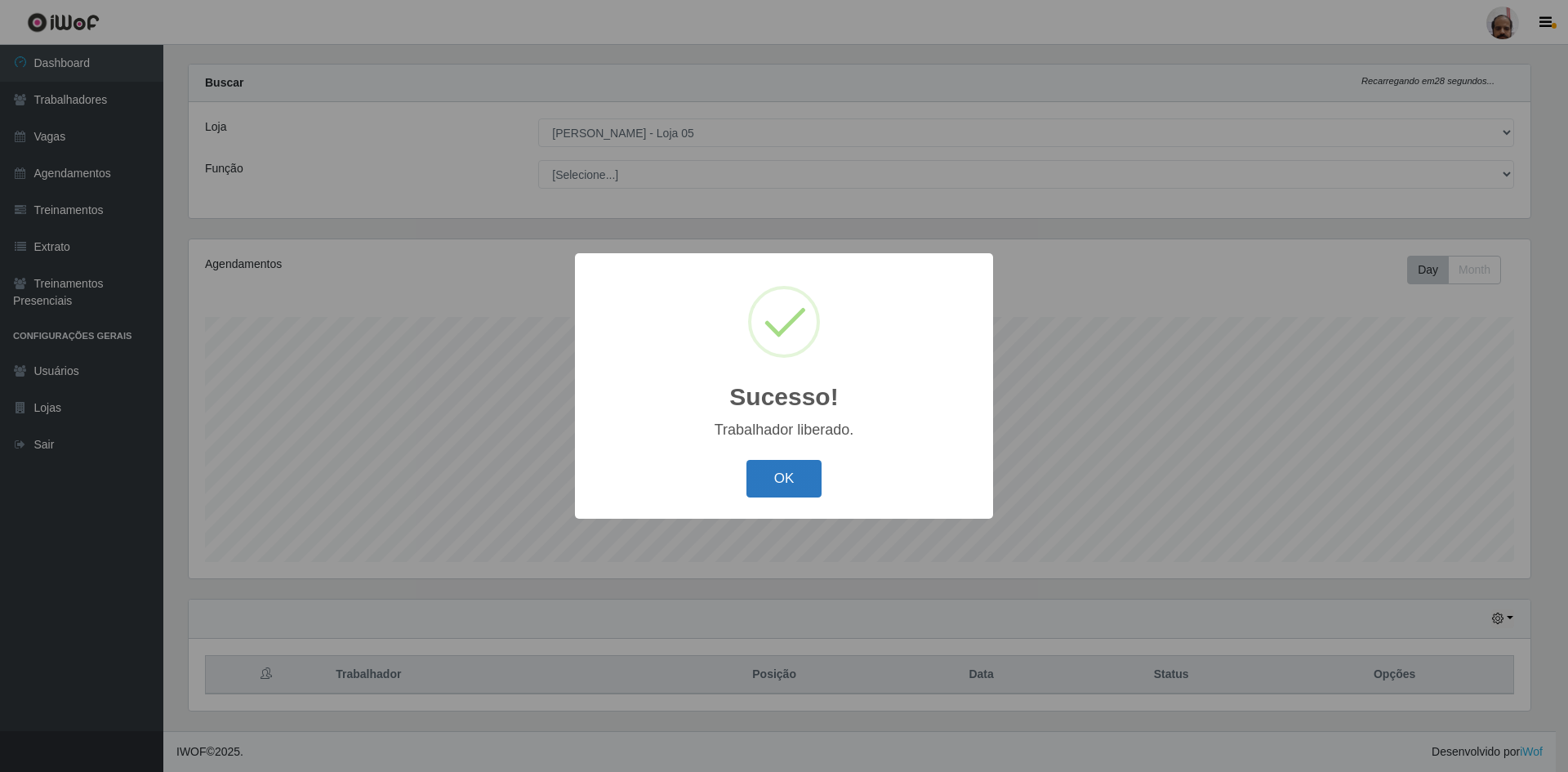
click at [780, 482] on button "OK" at bounding box center [784, 479] width 76 height 39
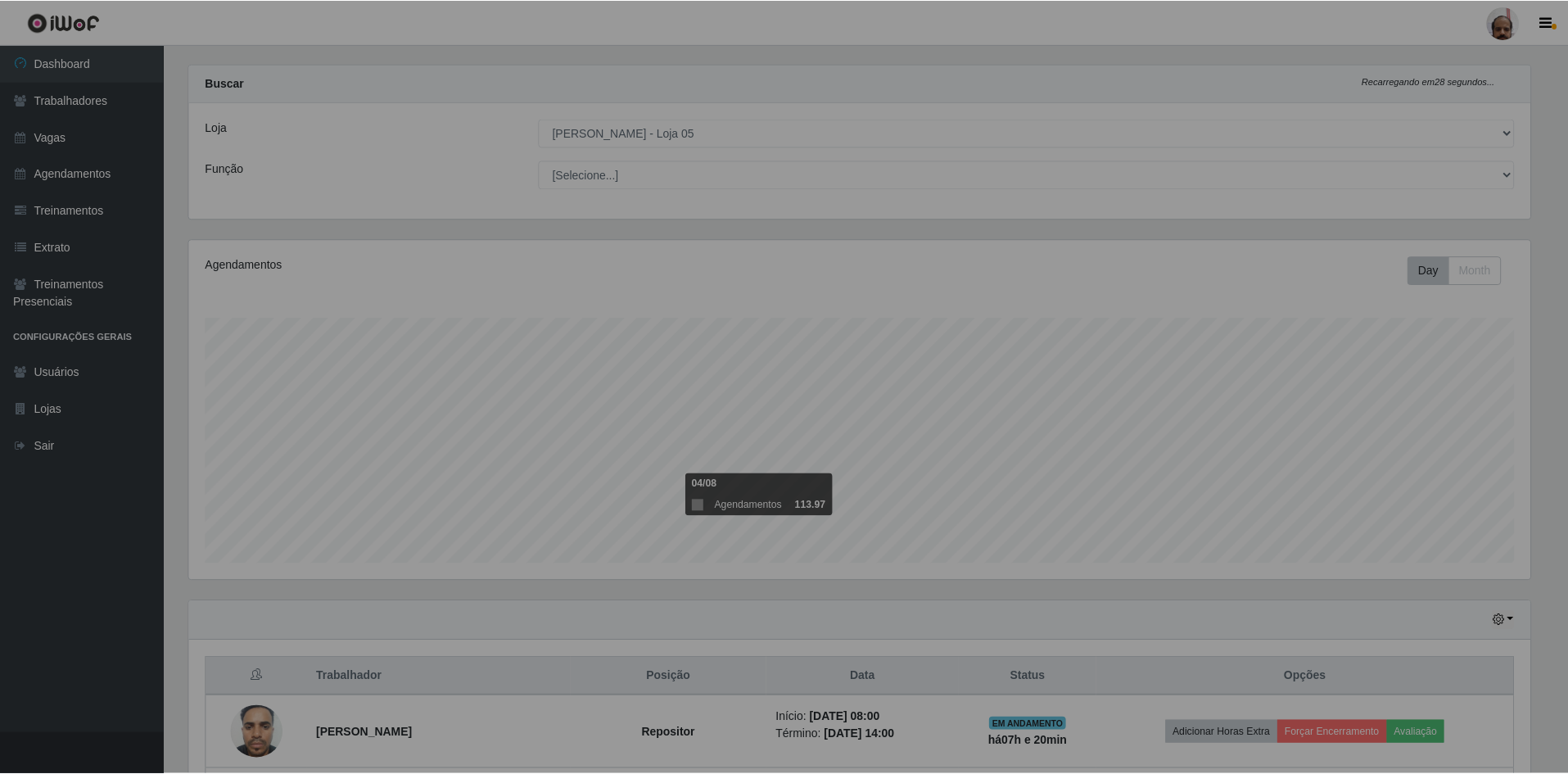
scroll to position [340, 1353]
